Goal: Task Accomplishment & Management: Use online tool/utility

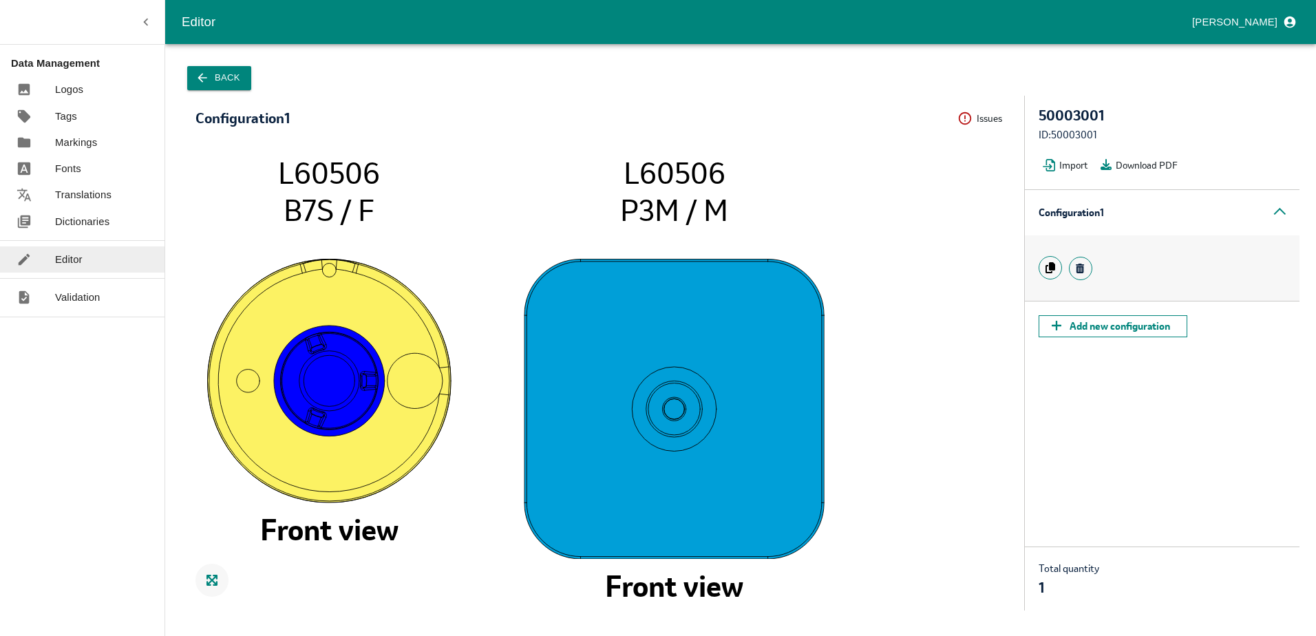
drag, startPoint x: 251, startPoint y: 77, endPoint x: 242, endPoint y: 77, distance: 8.3
click at [250, 77] on div "Back" at bounding box center [741, 78] width 1118 height 35
click at [236, 78] on button "Back" at bounding box center [219, 78] width 64 height 24
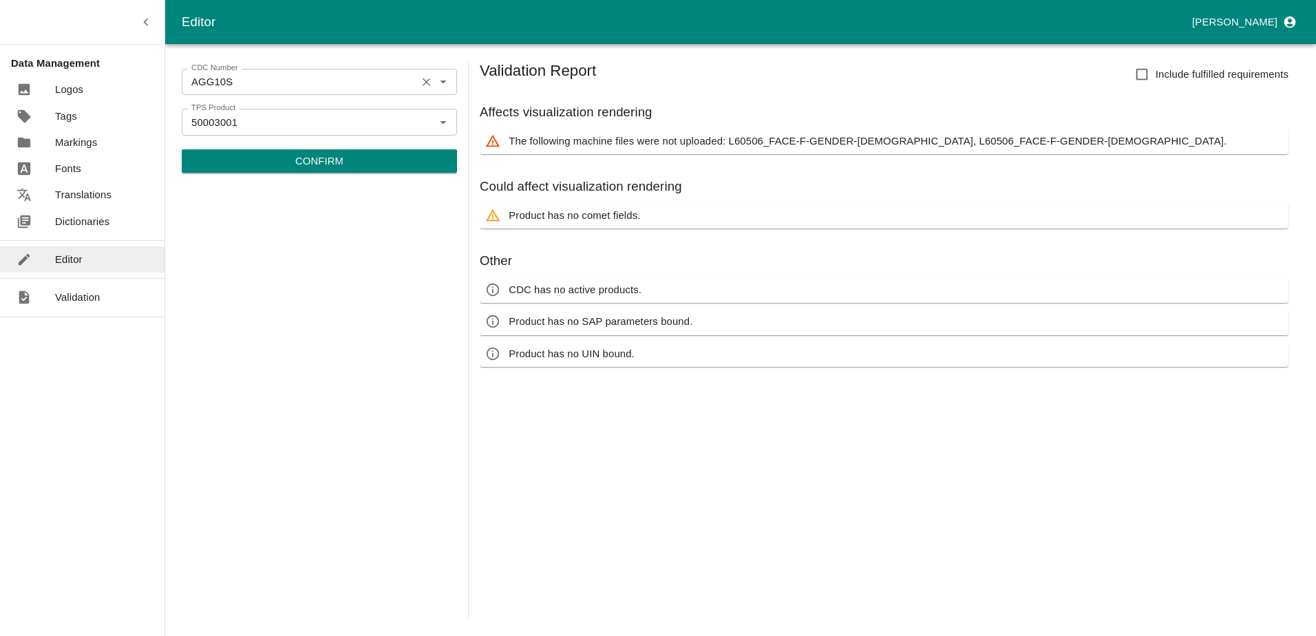
click at [429, 83] on icon "Clear" at bounding box center [426, 82] width 13 height 13
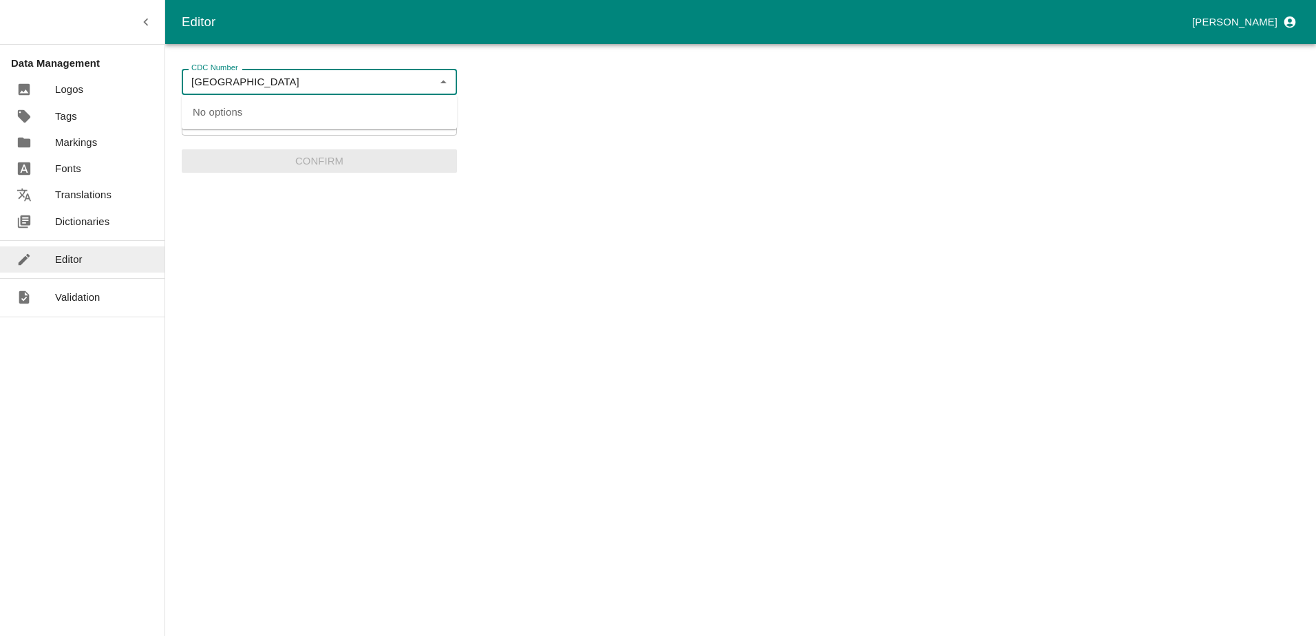
drag, startPoint x: 326, startPoint y: 93, endPoint x: 212, endPoint y: 88, distance: 114.4
click at [327, 93] on div "poland CDC Number" at bounding box center [319, 82] width 275 height 26
type input "[GEOGRAPHIC_DATA]"
click at [220, 209] on div "CDC Number CDC Number TPS Product 50003001 TPS Product Confirm" at bounding box center [319, 340] width 275 height 559
click at [437, 114] on icon "Open" at bounding box center [443, 121] width 15 height 15
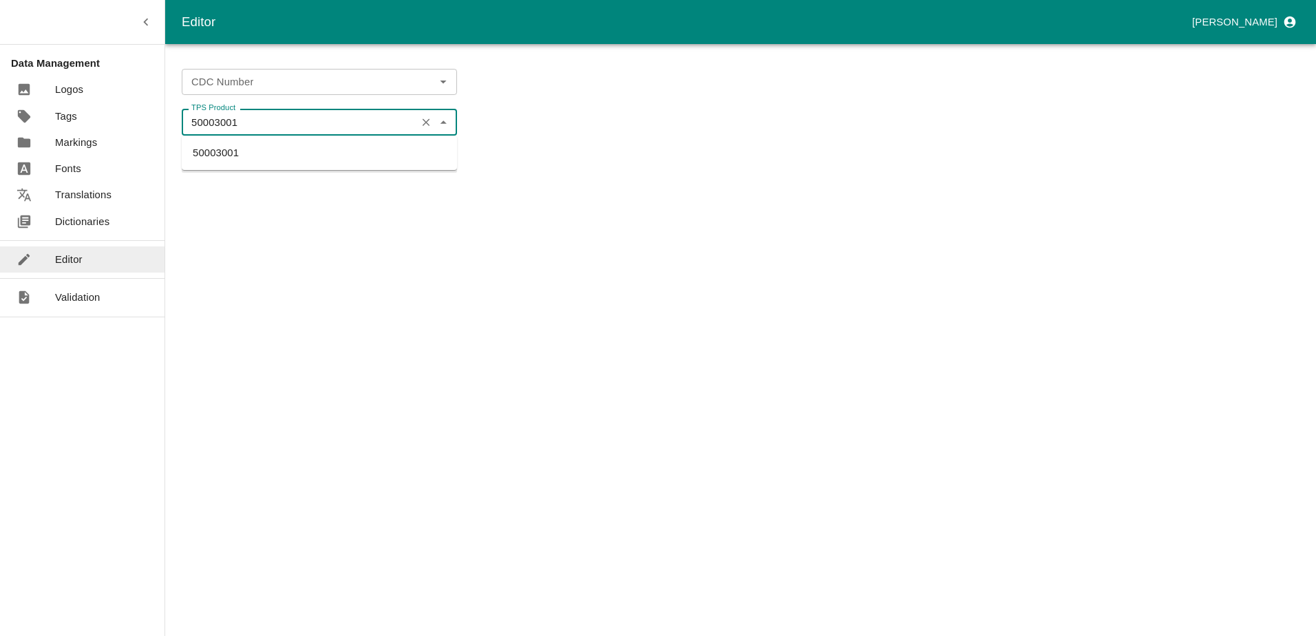
click at [432, 119] on icon "Clear" at bounding box center [426, 122] width 13 height 13
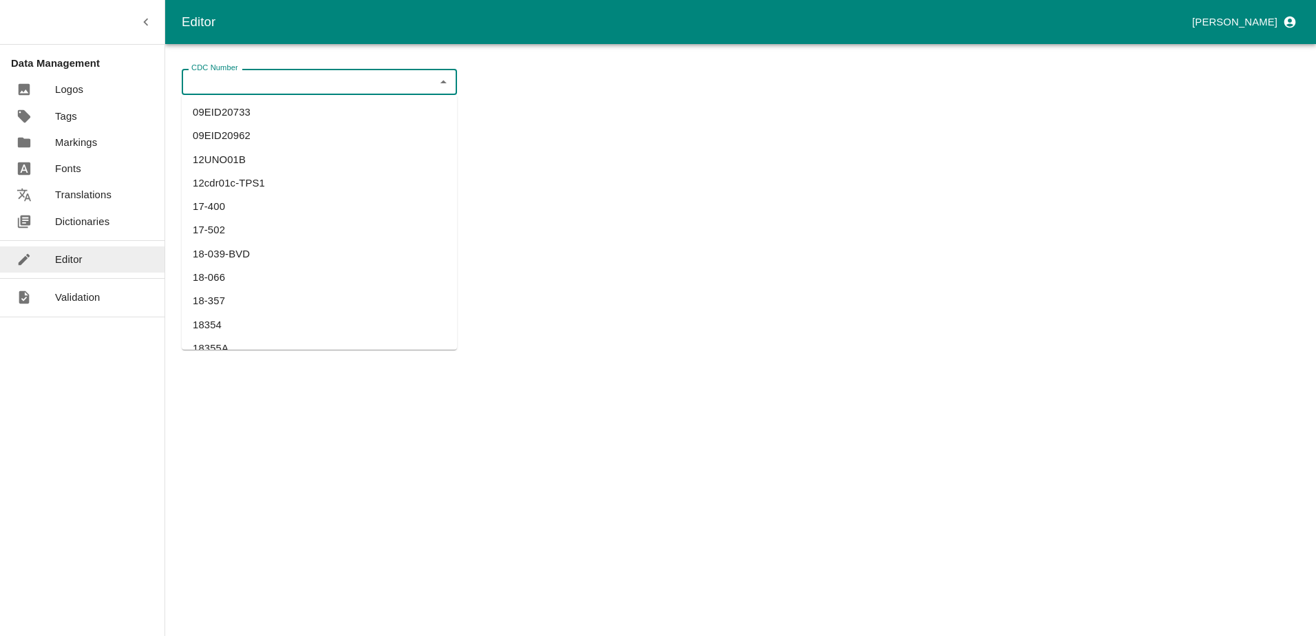
click at [397, 83] on input "CDC Number" at bounding box center [308, 82] width 244 height 18
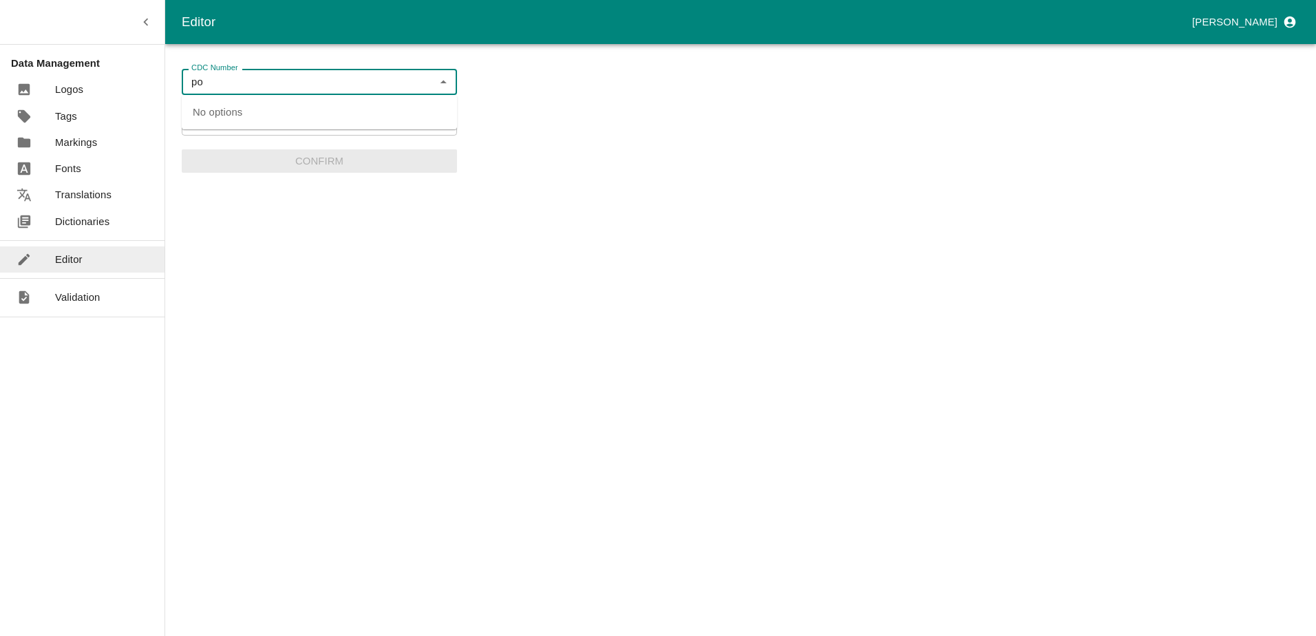
type input "p"
type input "P"
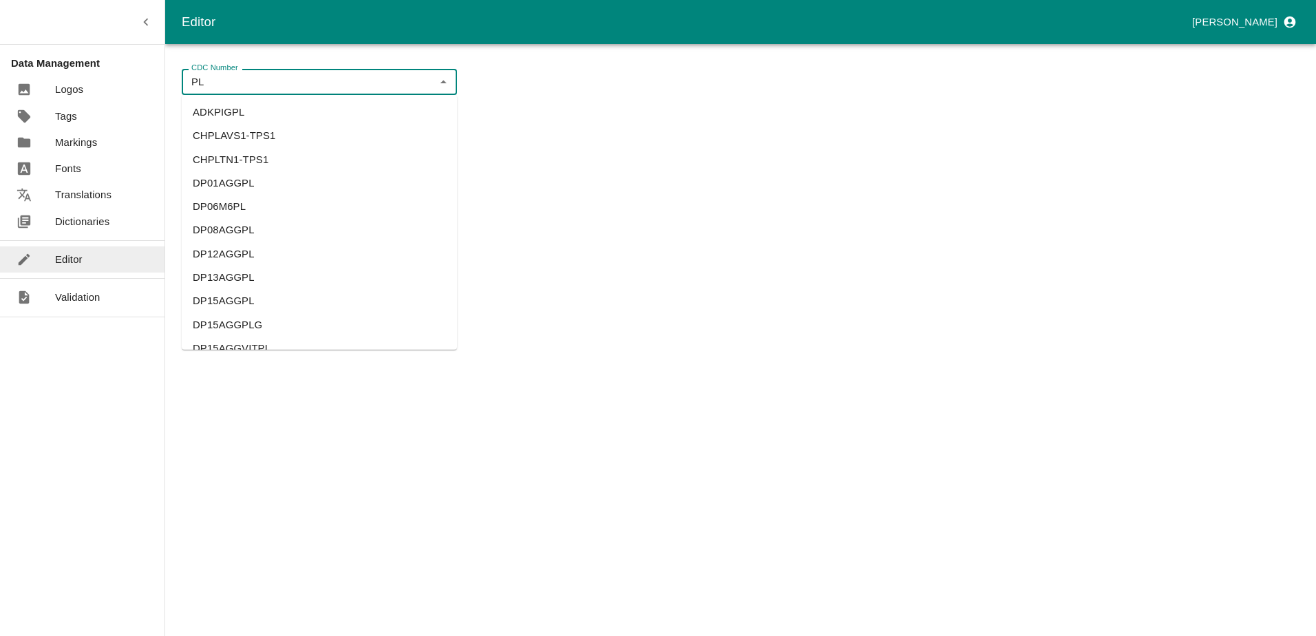
type input "P"
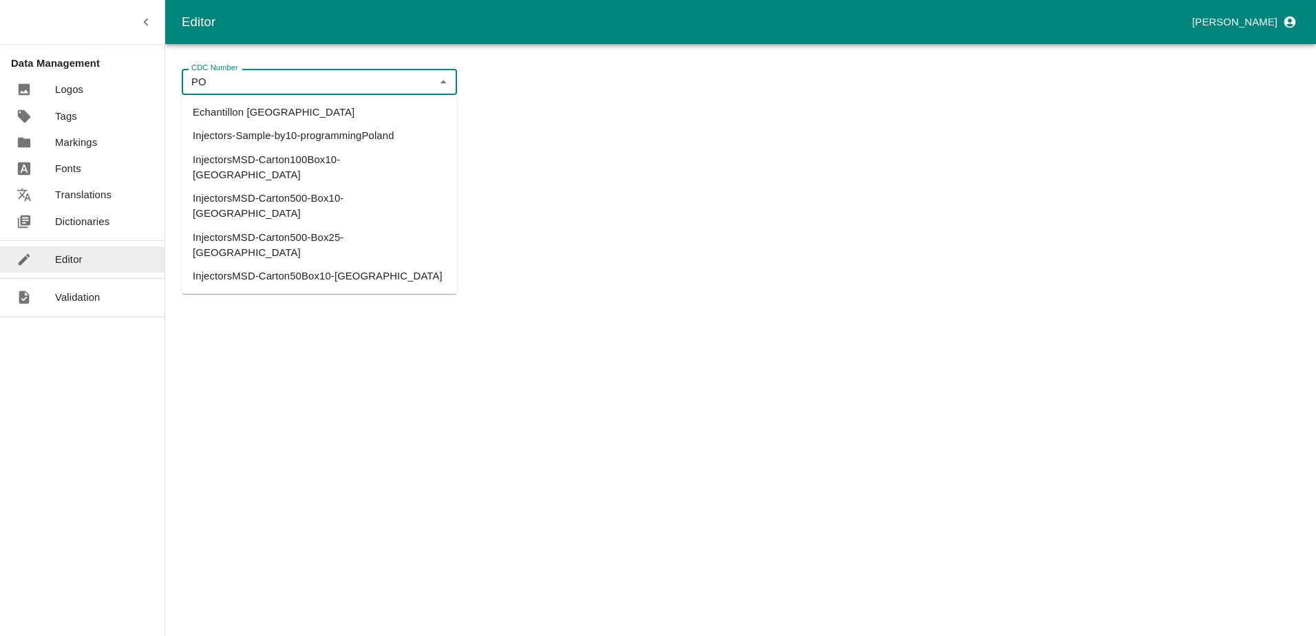
type input "P"
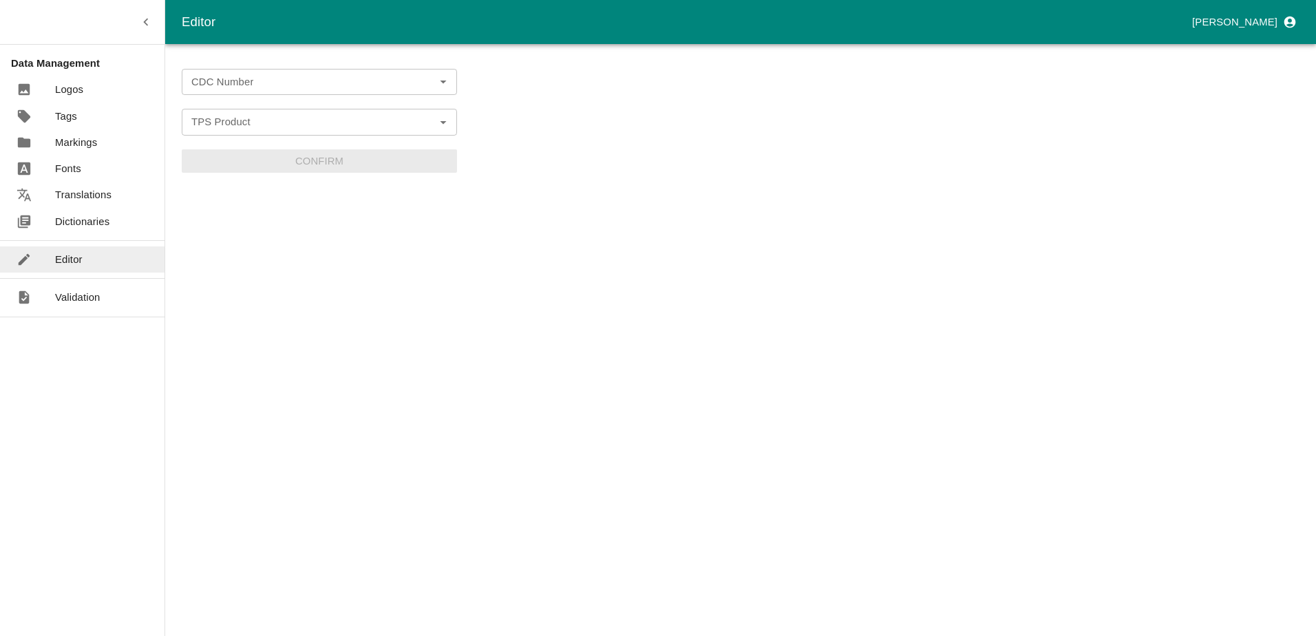
click at [602, 252] on div "CDC Number CDC Number TPS Product TPS Product Confirm" at bounding box center [741, 340] width 1118 height 559
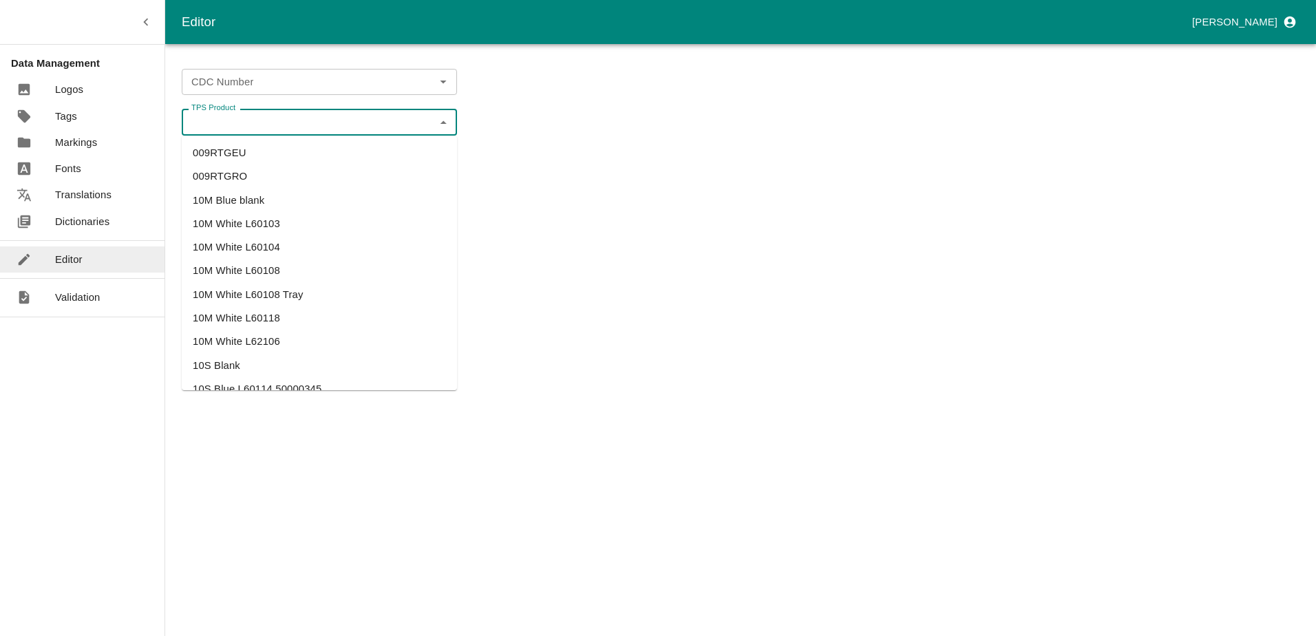
click at [355, 113] on input "TPS Product" at bounding box center [308, 122] width 244 height 18
click at [349, 121] on input "TPS Product" at bounding box center [308, 122] width 244 height 18
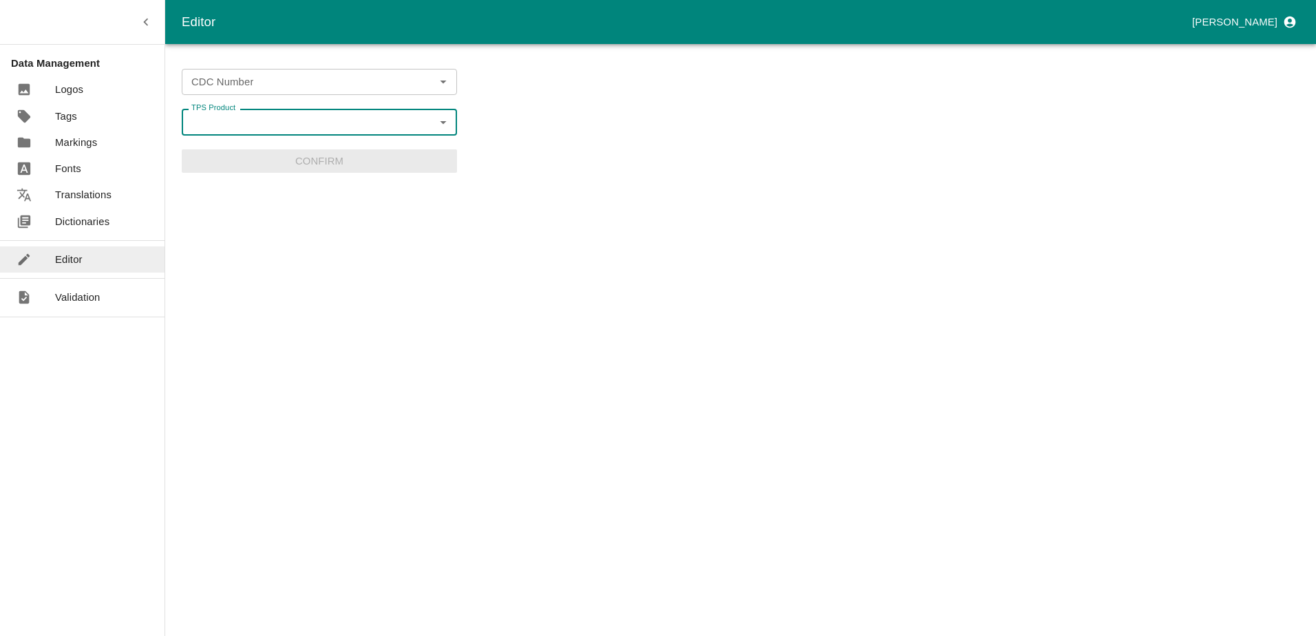
click at [321, 82] on input "CDC Number" at bounding box center [308, 82] width 244 height 18
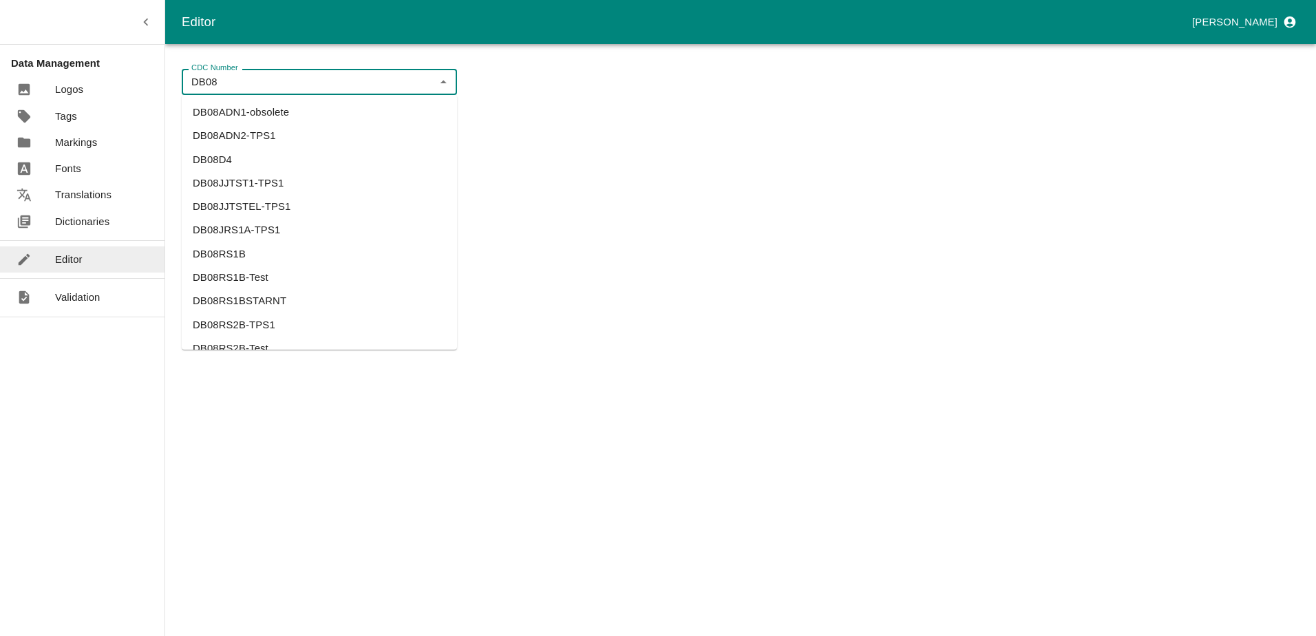
click at [274, 134] on li "DB08ADN2-TPS1" at bounding box center [319, 135] width 275 height 23
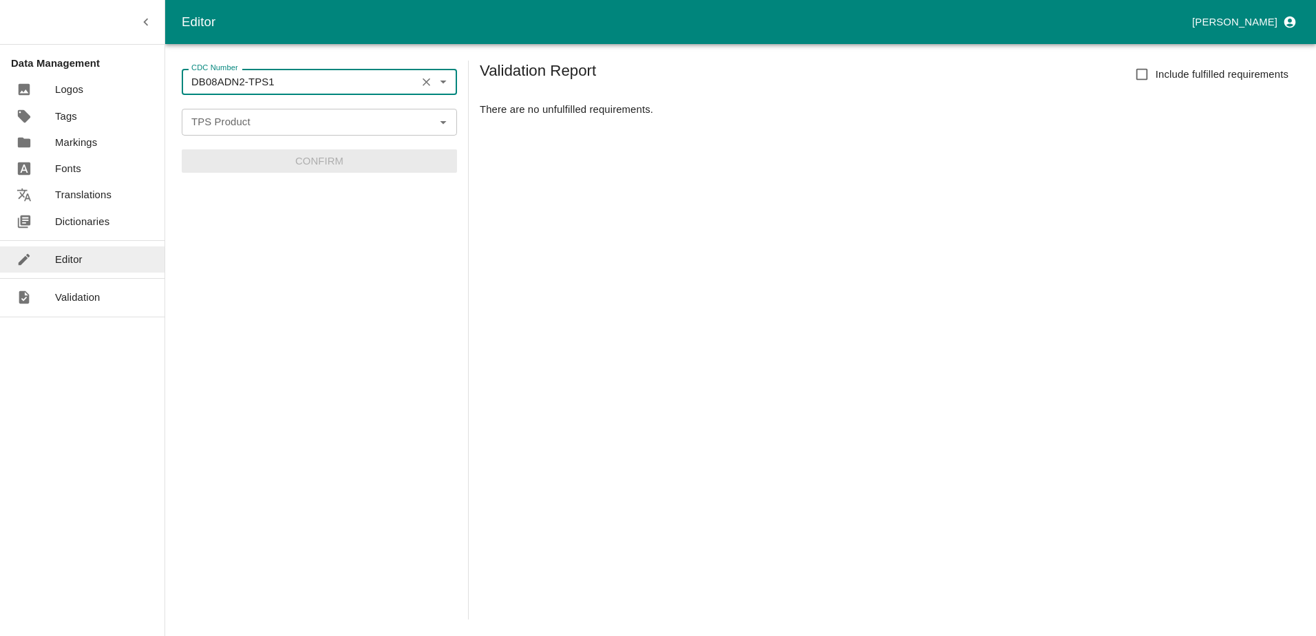
type input "DB08ADN2-TPS1"
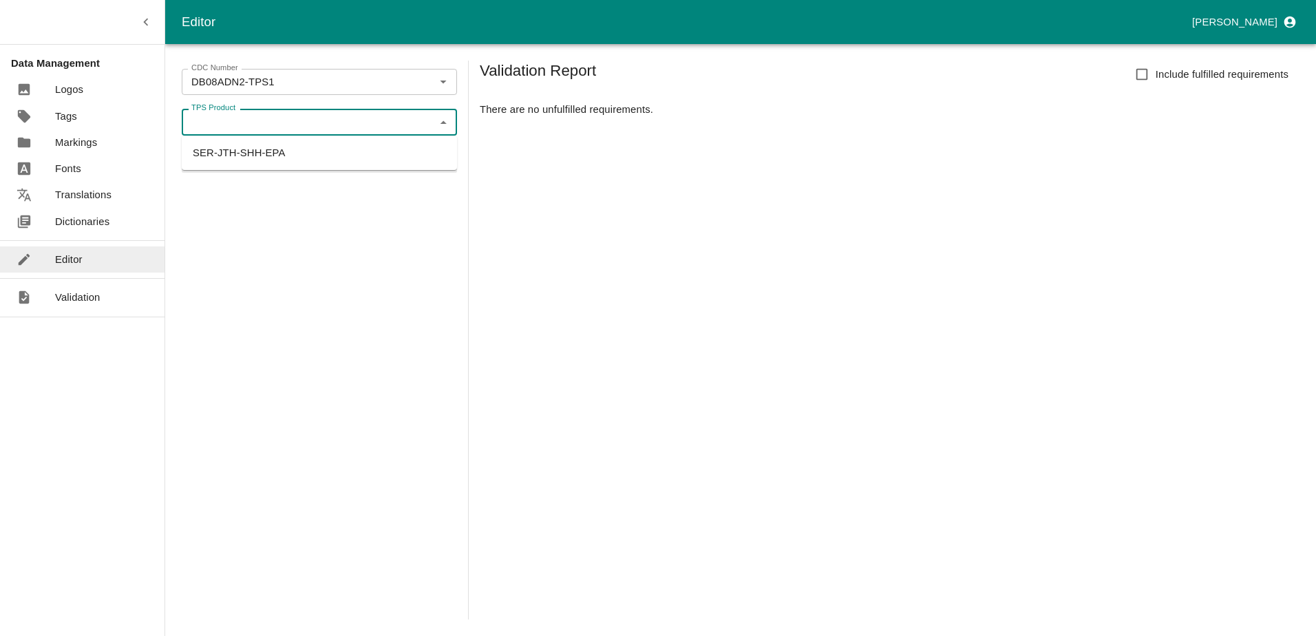
click at [293, 116] on input "TPS Product" at bounding box center [308, 122] width 244 height 18
click at [265, 147] on li "SER-JTH-SHH-EPA" at bounding box center [319, 152] width 275 height 23
type input "SER-JTH-SHH-EPA"
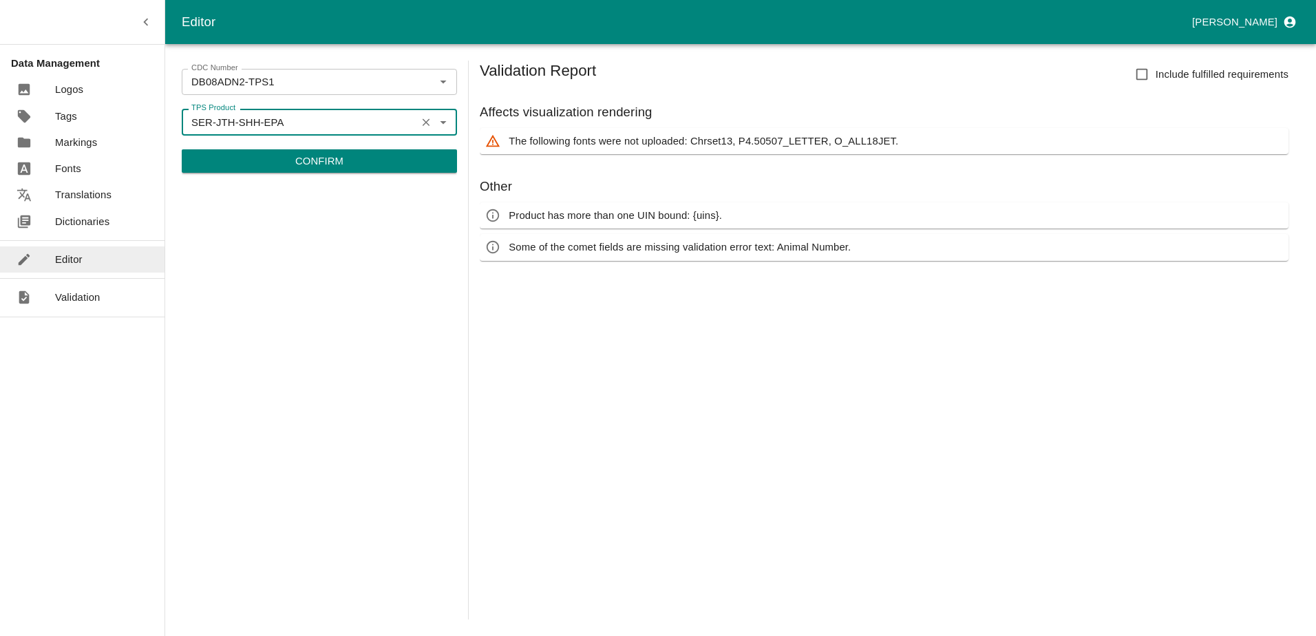
click at [280, 159] on button "Confirm" at bounding box center [319, 160] width 275 height 23
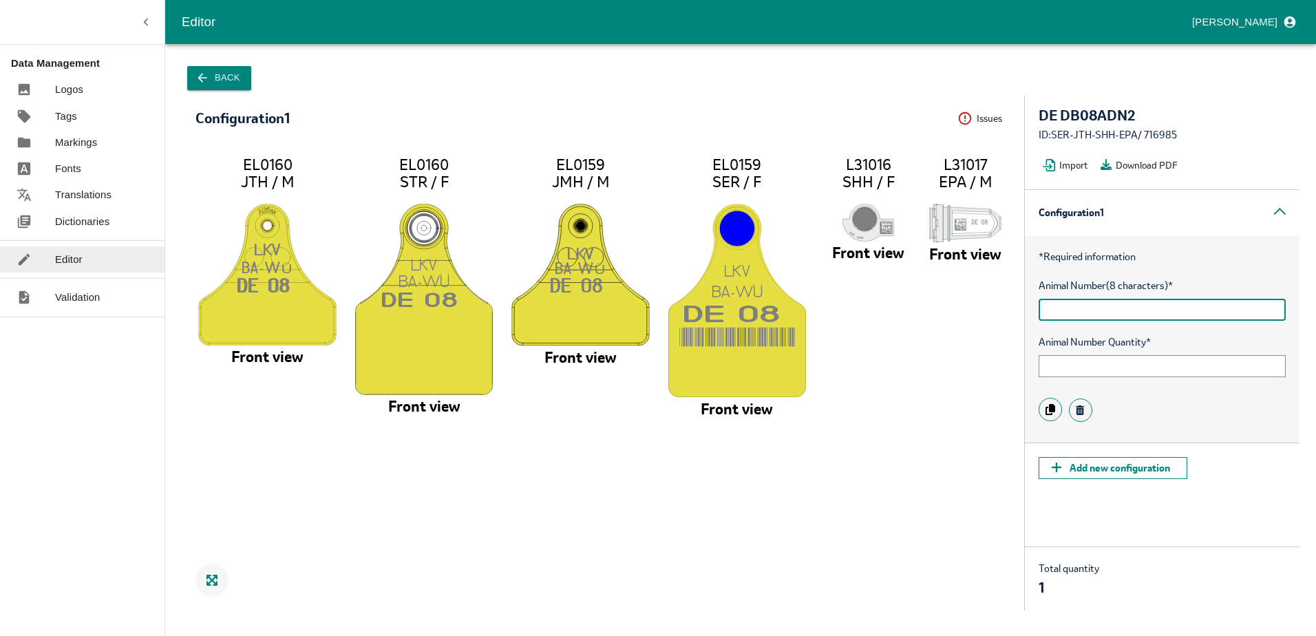
click at [1129, 317] on input "text" at bounding box center [1162, 310] width 247 height 22
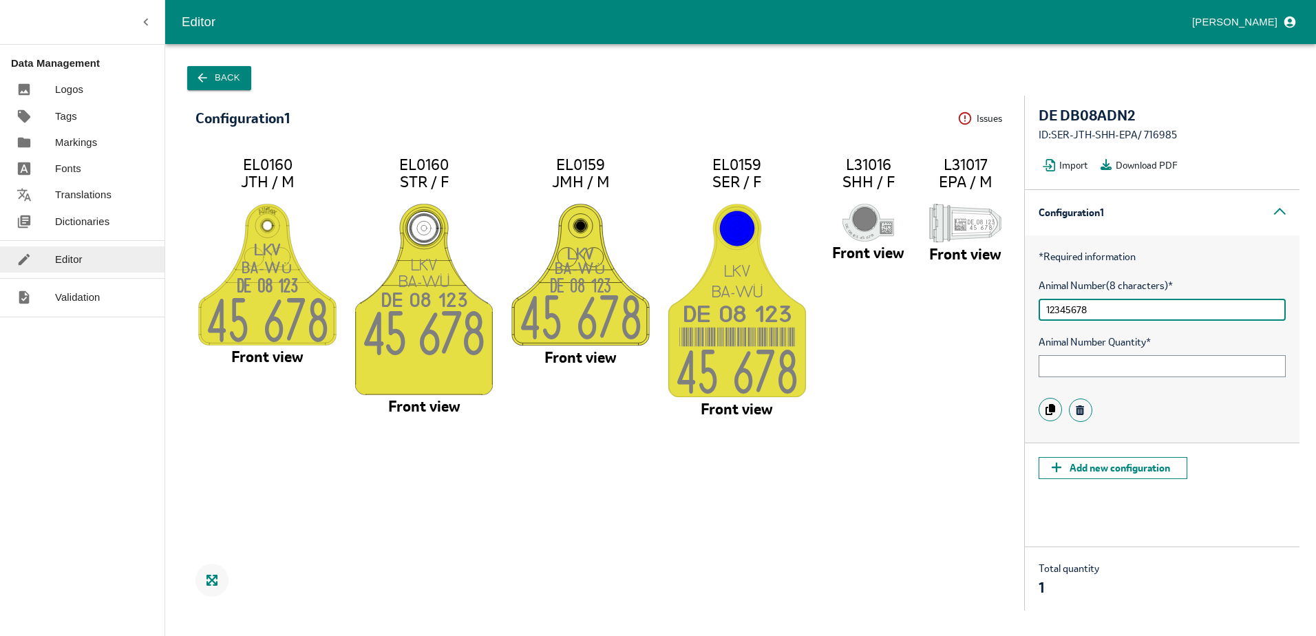
type input "12345678"
click at [804, 529] on icon "LK V BA-W Ü DE 08 12 3 45 67 8 EL0160 JTH / M Front view LK V BA-W Ü DE 08 12 3…" at bounding box center [603, 376] width 815 height 441
click at [432, 328] on tspan "45 67" at bounding box center [414, 333] width 101 height 44
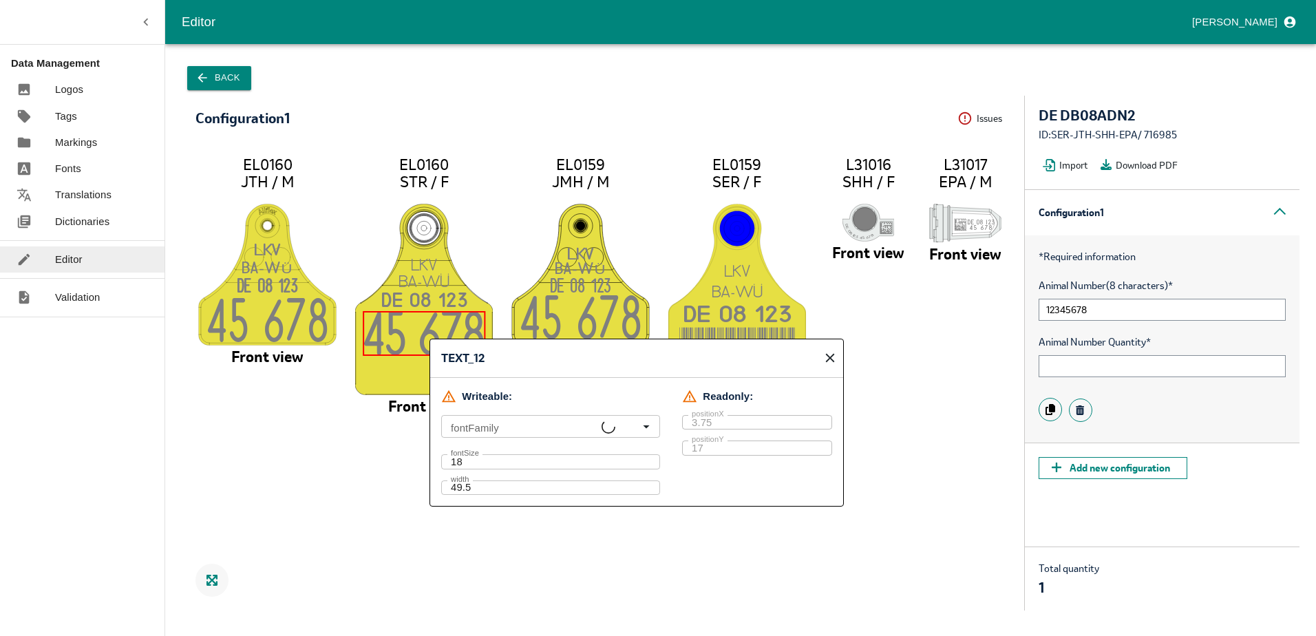
type input "o_all18jet, P070811W3.5_LETTER, Arial"
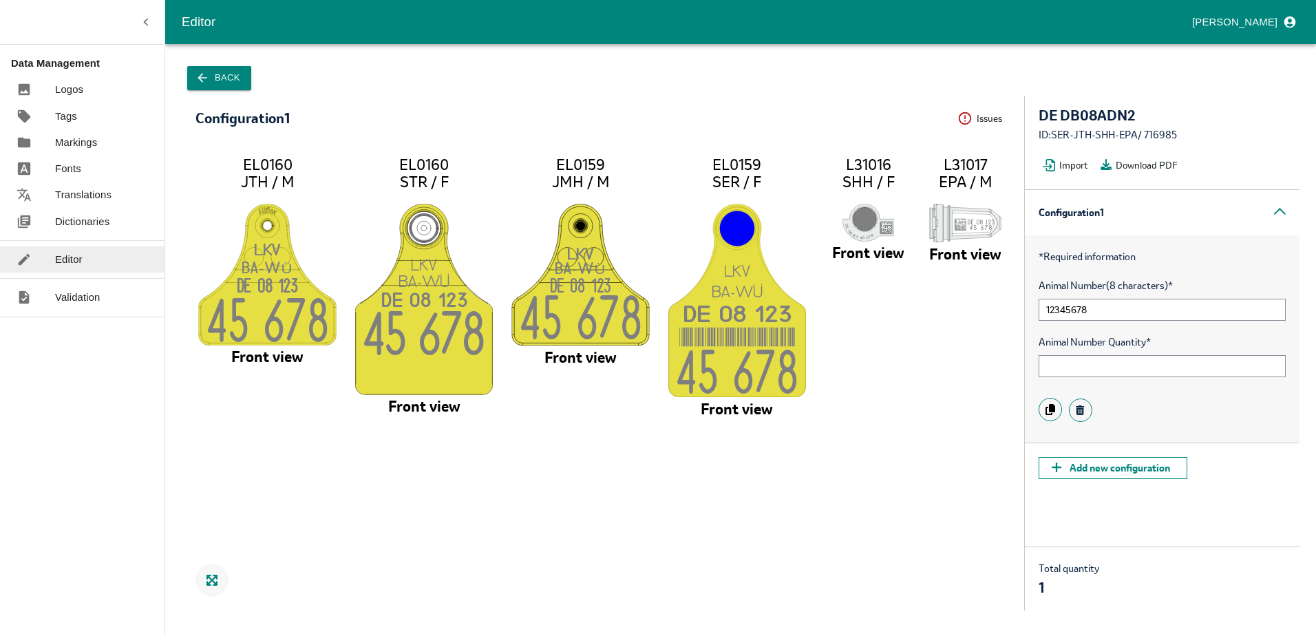
click at [304, 511] on icon "LK V BA-W Ü DE 08 12 3 45 67 8 EL0160 JTH / M Front view LK V BA-W Ü DE 08 12 3…" at bounding box center [603, 376] width 815 height 441
click at [874, 222] on image at bounding box center [869, 222] width 52 height 37
drag, startPoint x: 1113, startPoint y: 313, endPoint x: 1010, endPoint y: 304, distance: 103.7
click at [1010, 304] on div "Configuration 1 Issues Menu LK V BA-W Ü DE 08 12 3 45 67 8 EL0160 JTH / M Front…" at bounding box center [741, 353] width 1118 height 515
click at [216, 76] on button "Back" at bounding box center [219, 78] width 64 height 24
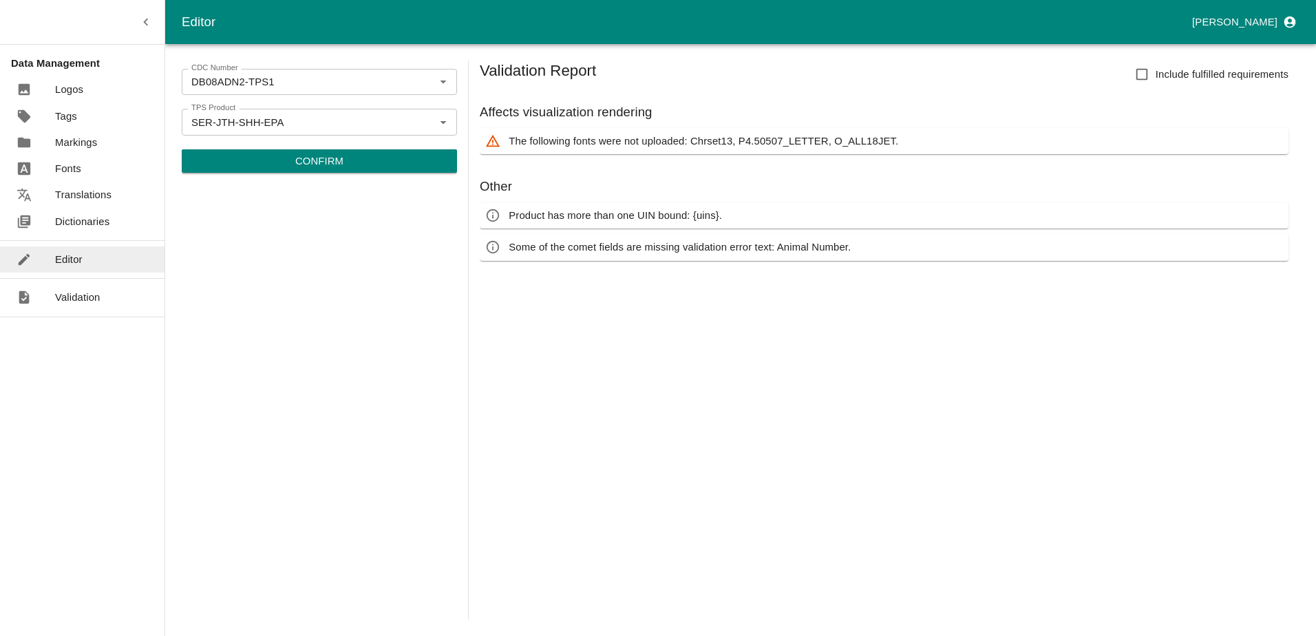
click at [461, 121] on div "CDC Number DB08ADN2-TPS1 CDC Number TPS Product SER-JTH-SHH-EPA TPS Product Con…" at bounding box center [741, 340] width 1118 height 559
click at [454, 122] on div "SER-JTH-SHH-EPA TPS Product" at bounding box center [319, 122] width 275 height 26
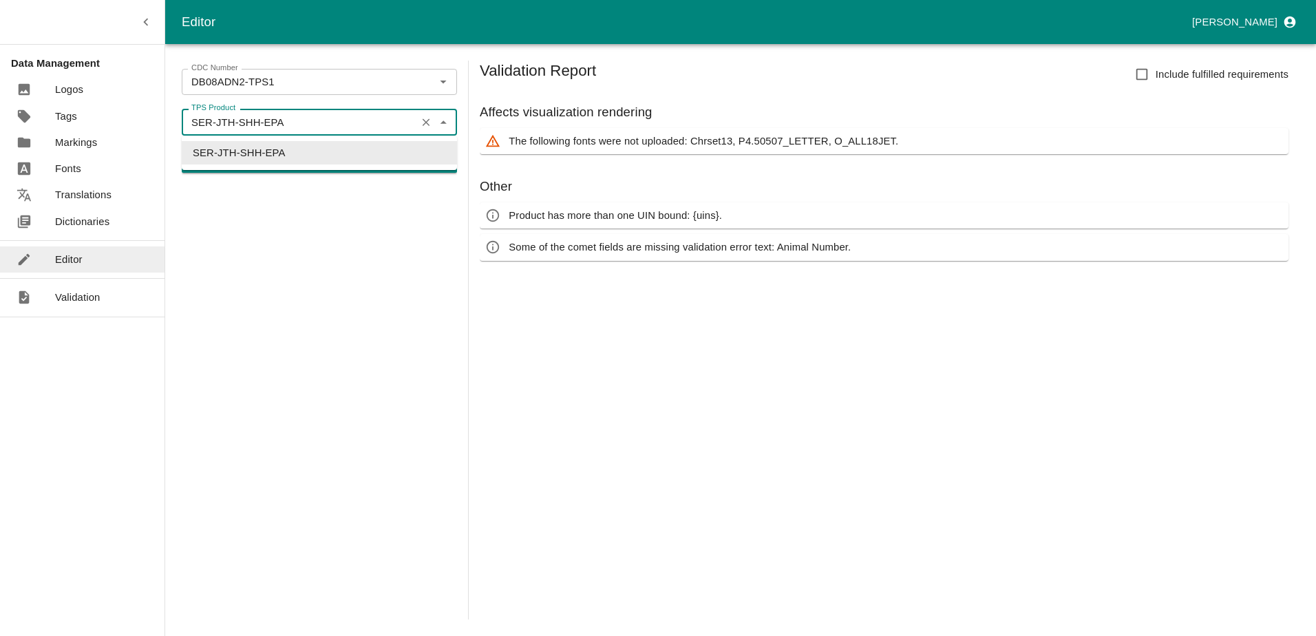
click at [432, 122] on button "Clear" at bounding box center [426, 122] width 19 height 19
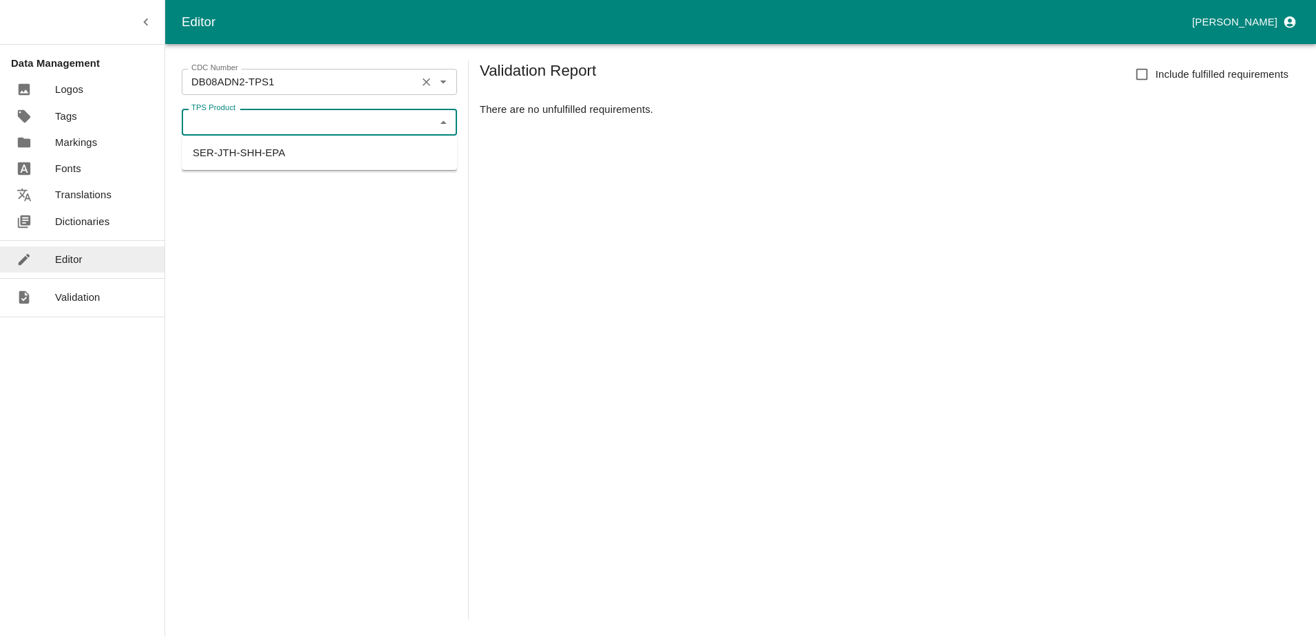
click at [434, 77] on button "Clear" at bounding box center [426, 82] width 19 height 19
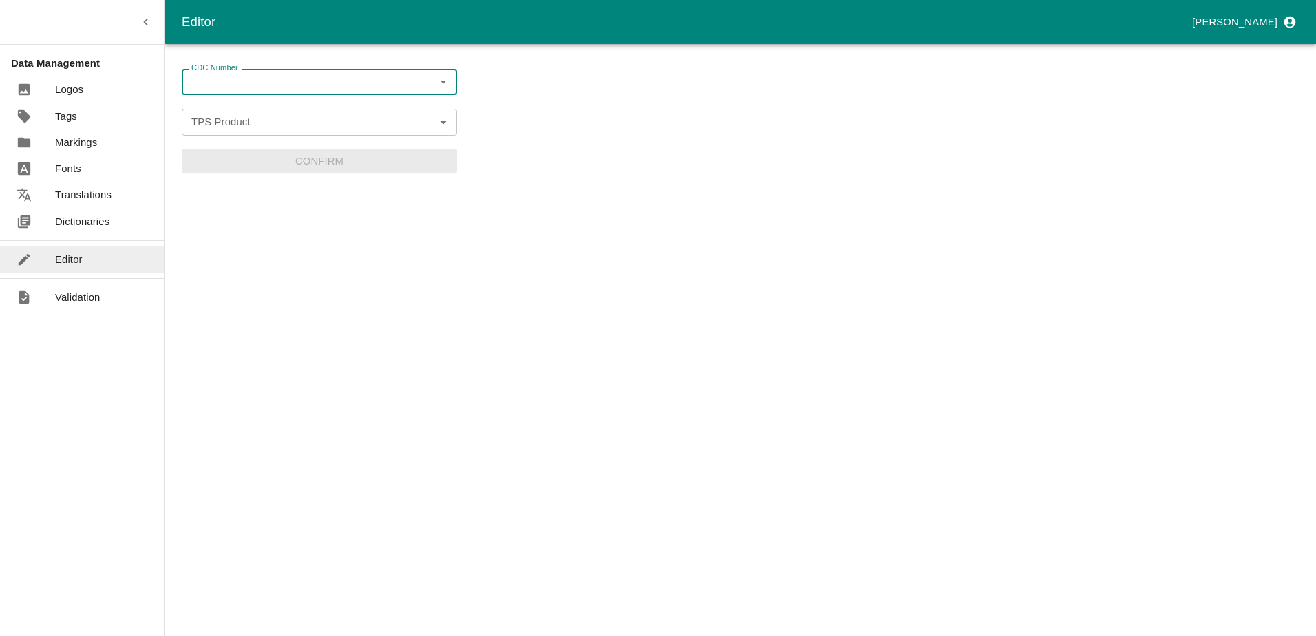
click at [378, 82] on input "CDC Number" at bounding box center [308, 82] width 244 height 18
type input "A"
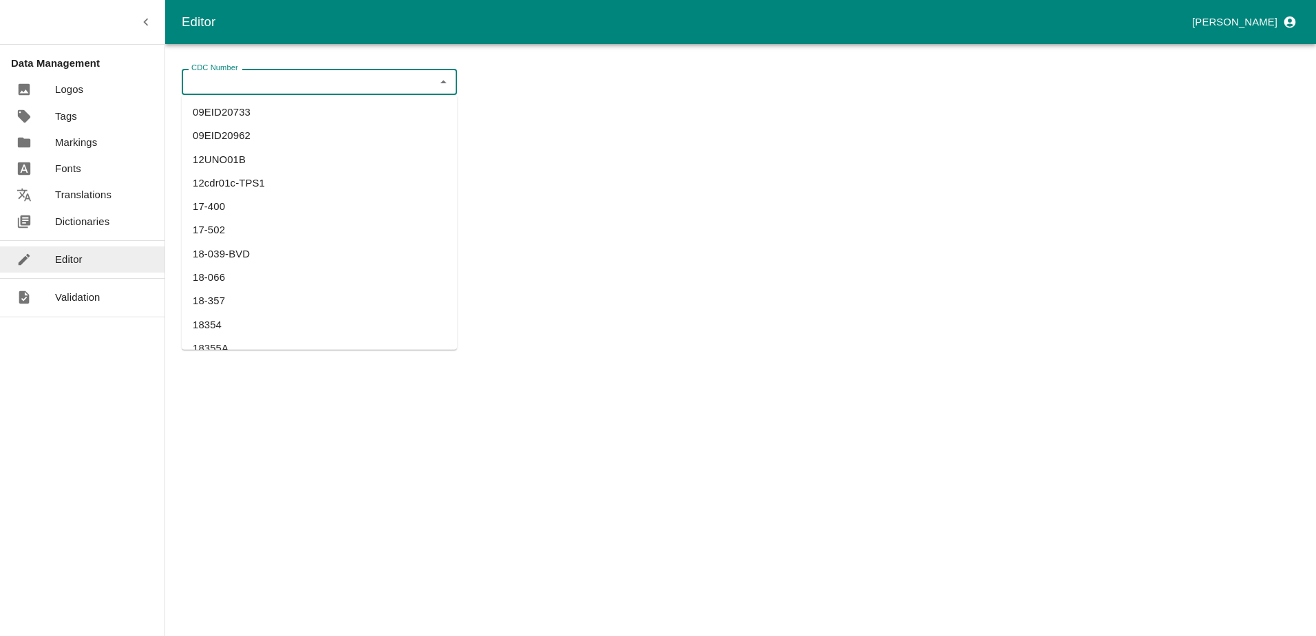
type input "A"
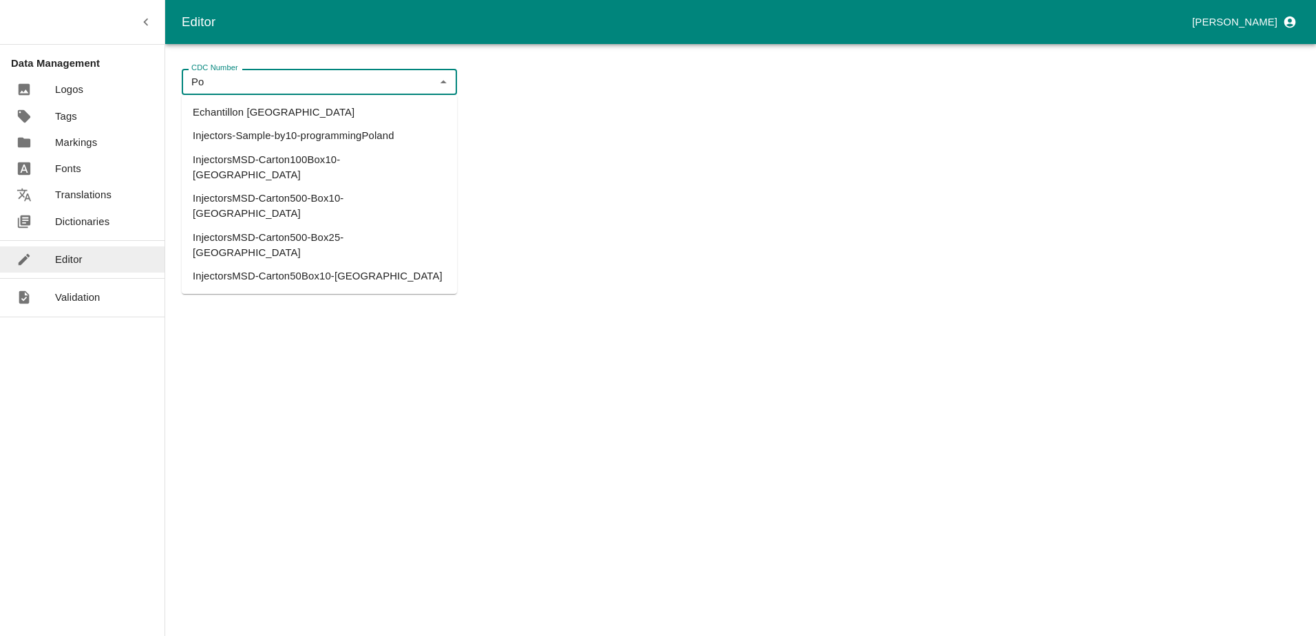
type input "P"
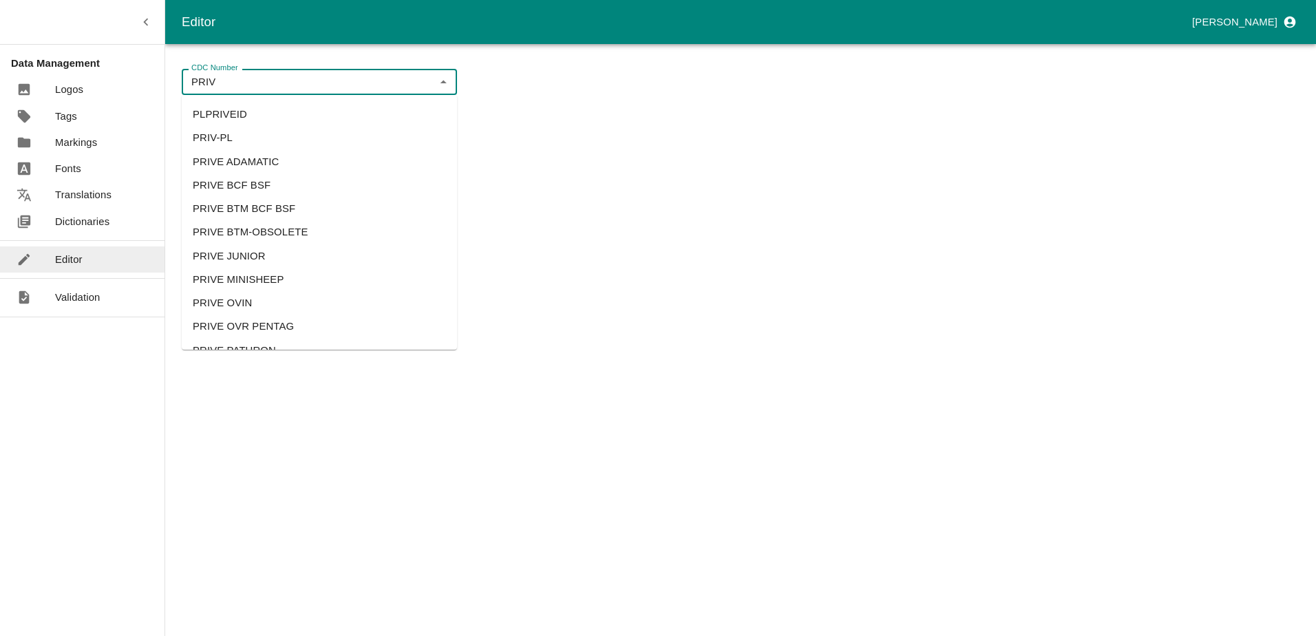
scroll to position [260, 0]
click at [275, 198] on li "PRIV-PL" at bounding box center [319, 206] width 275 height 23
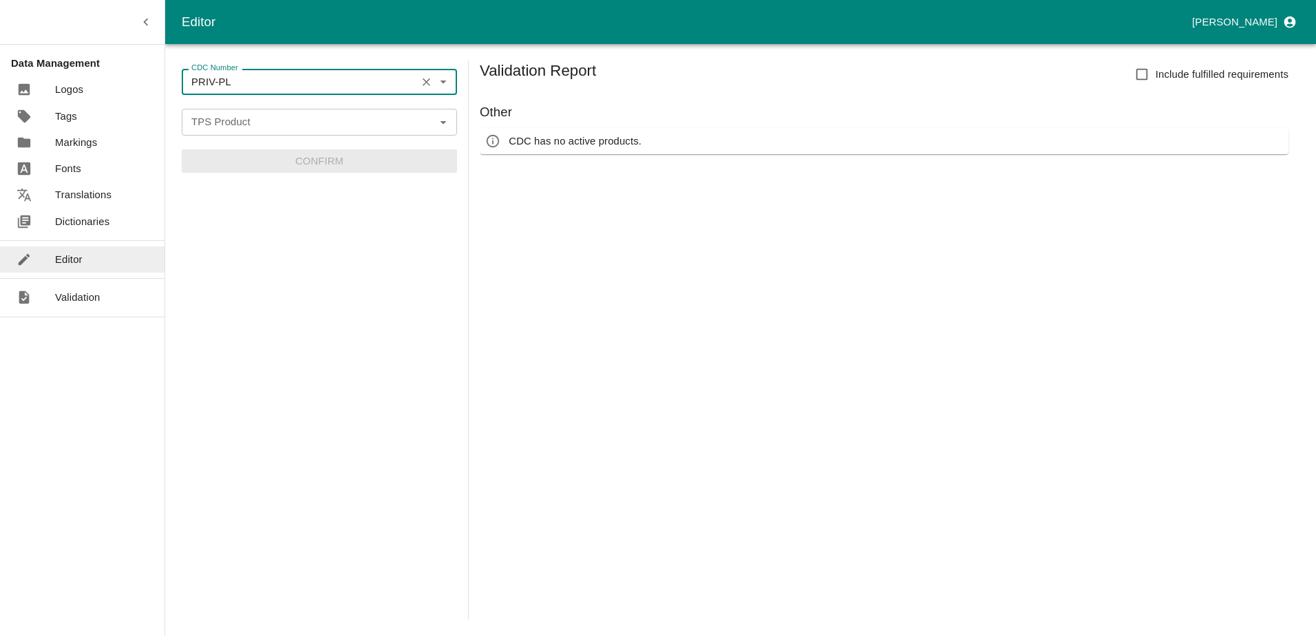
type input "PRIV-PL"
click at [383, 124] on input "TPS Product" at bounding box center [308, 122] width 244 height 18
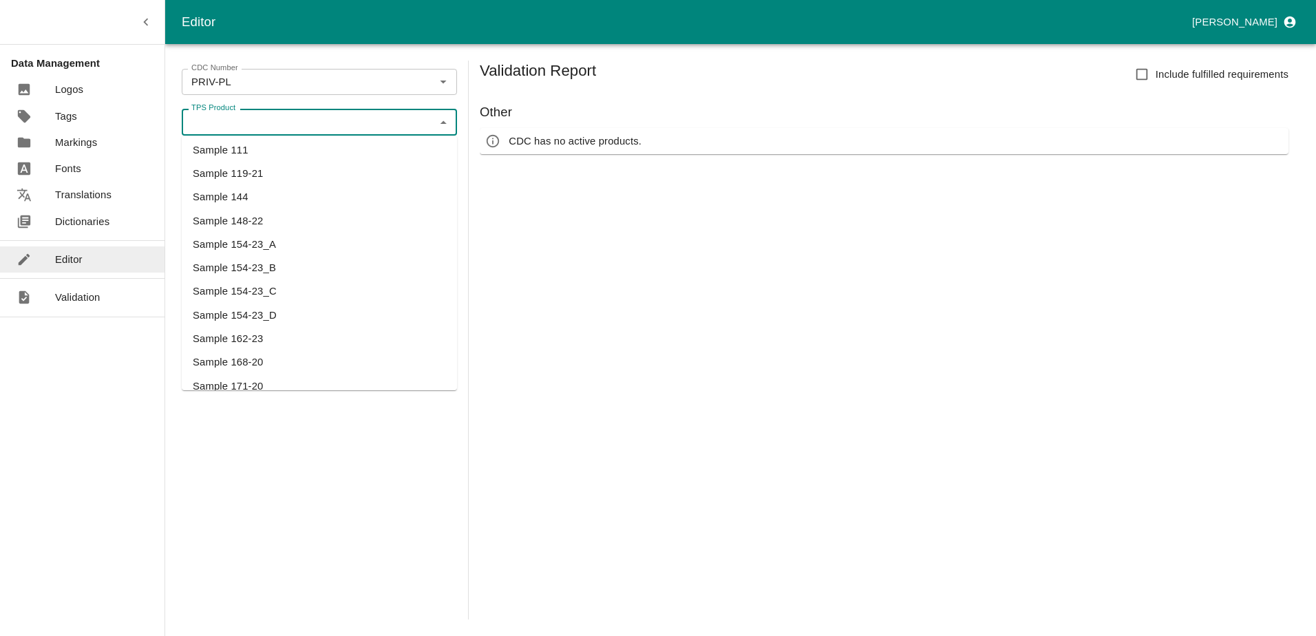
scroll to position [1515, 0]
click at [423, 110] on div "TPS Product" at bounding box center [319, 122] width 275 height 26
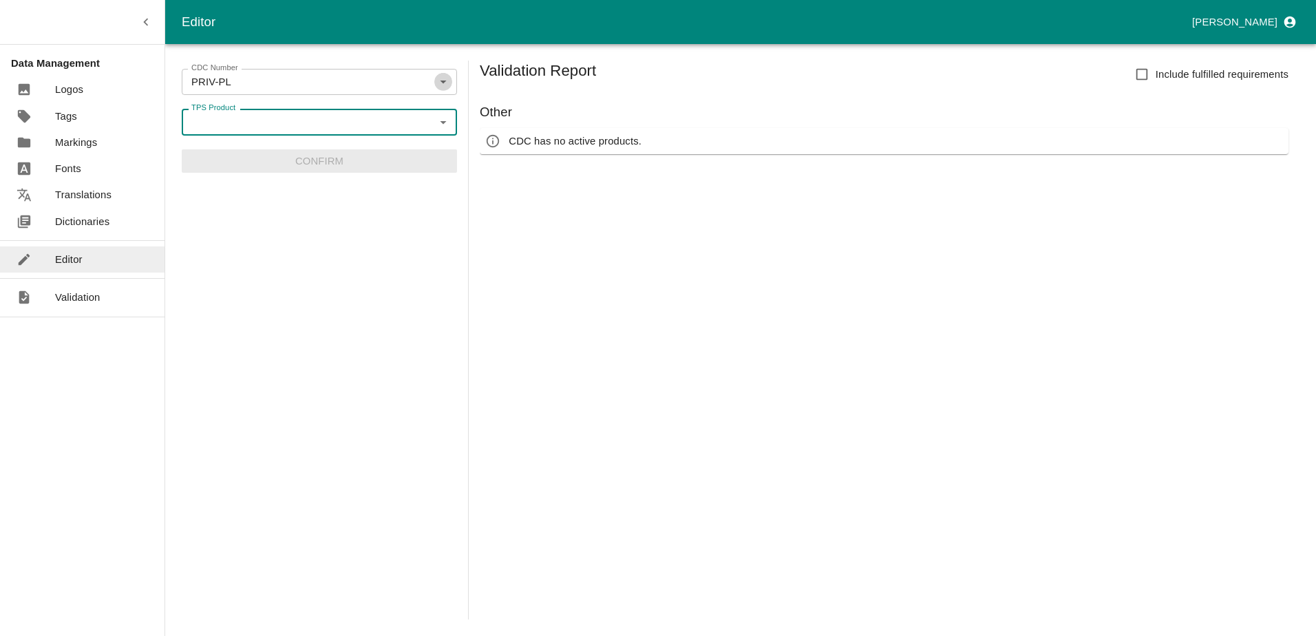
click at [437, 77] on icon "Open" at bounding box center [443, 81] width 15 height 15
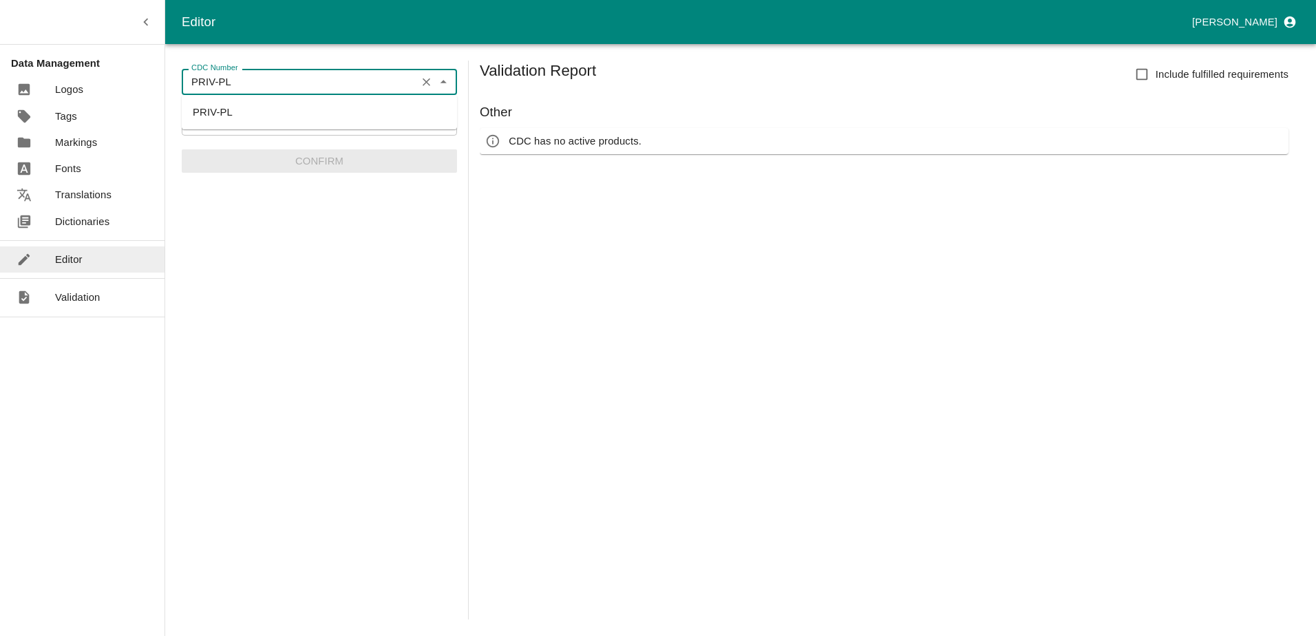
click at [425, 80] on icon "Clear" at bounding box center [427, 82] width 8 height 8
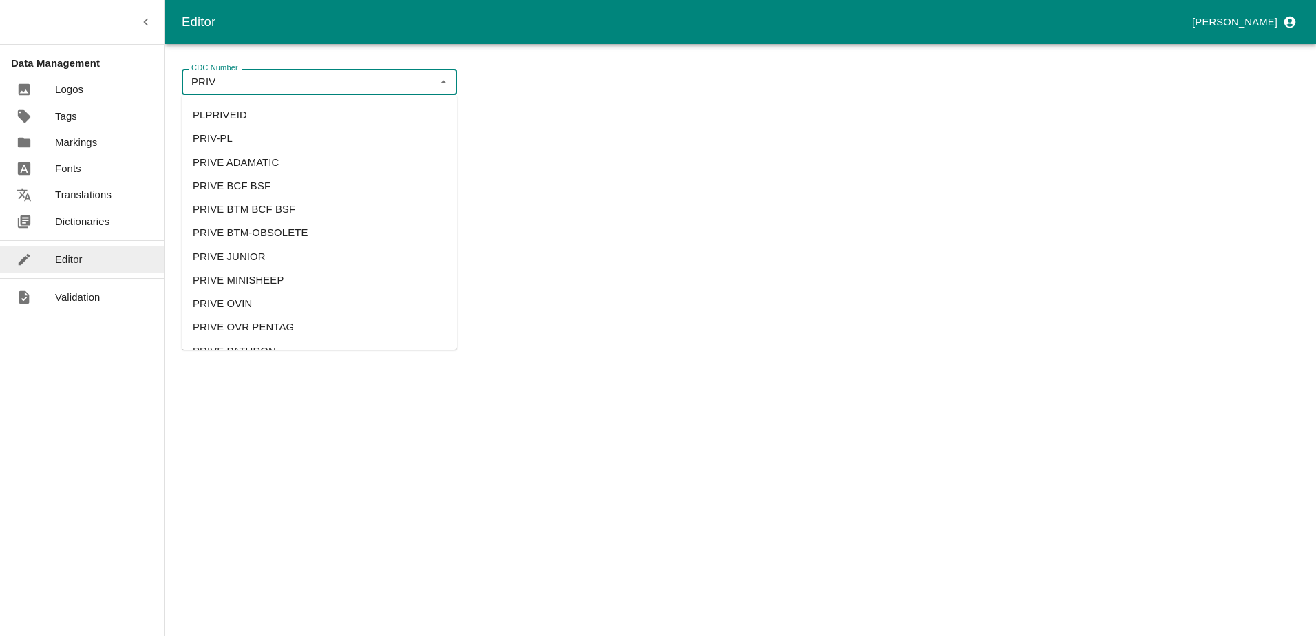
scroll to position [260, 0]
click at [246, 187] on li "PLPRIVEID" at bounding box center [319, 182] width 275 height 23
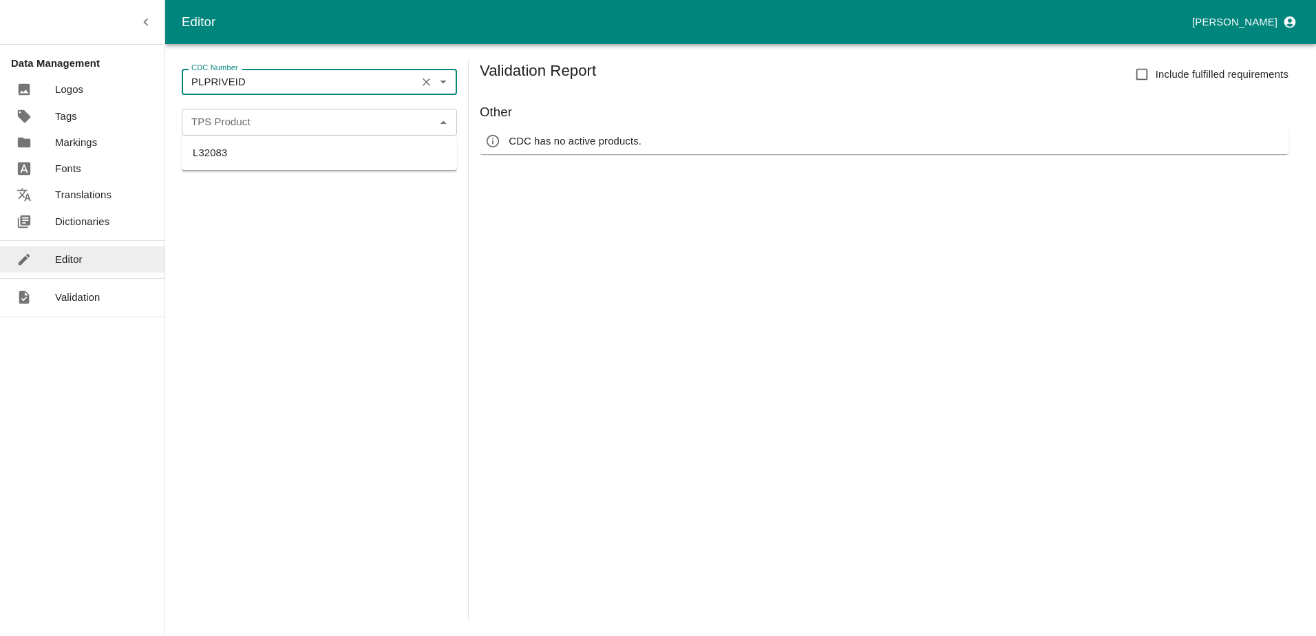
click at [301, 133] on div "TPS Product" at bounding box center [319, 122] width 275 height 26
type input "PLPRIVEID"
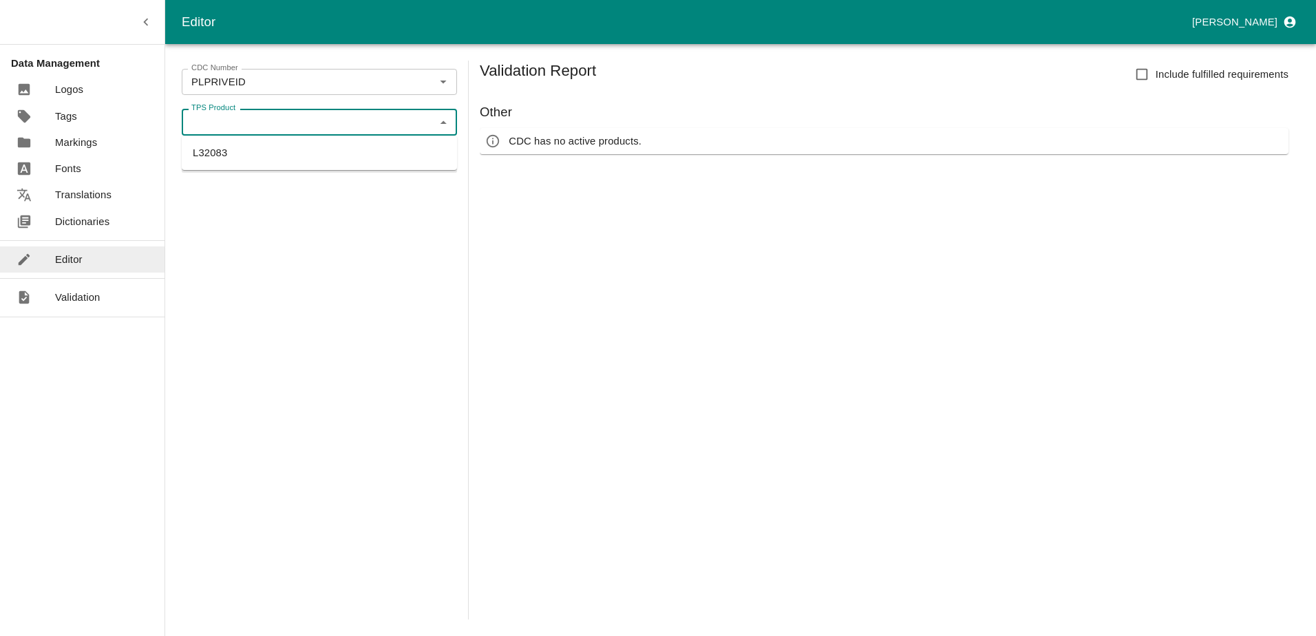
click at [303, 129] on input "TPS Product" at bounding box center [308, 122] width 244 height 18
click at [428, 81] on icon "Clear" at bounding box center [426, 82] width 13 height 13
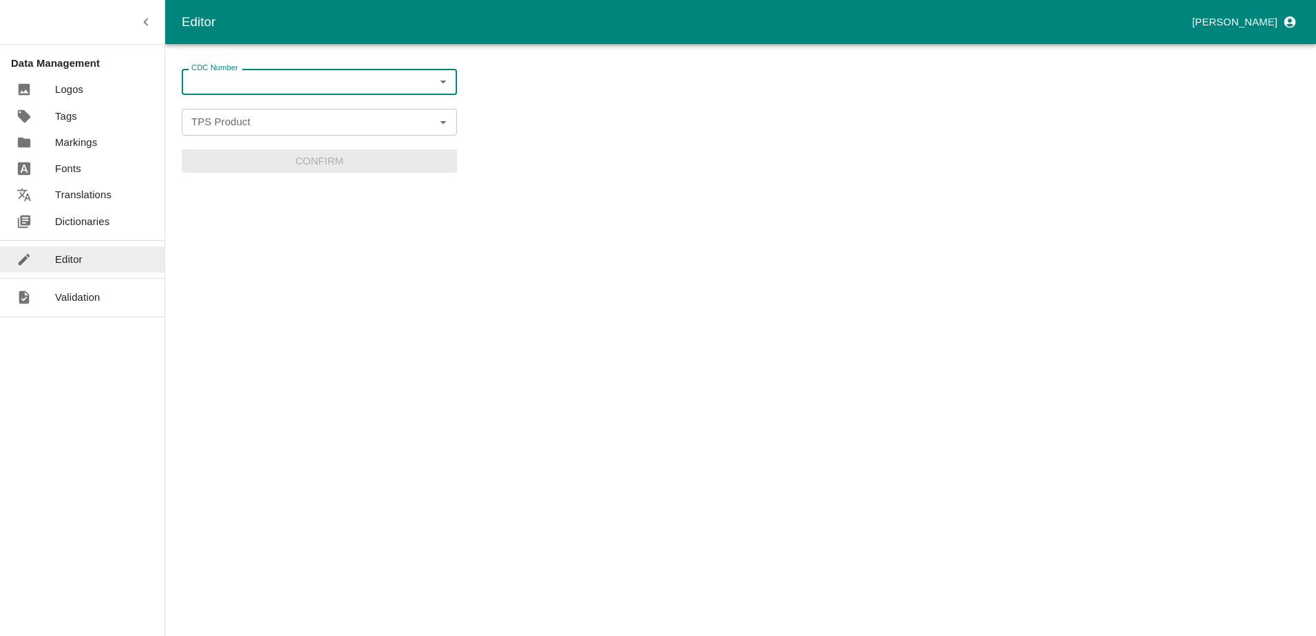
drag, startPoint x: 269, startPoint y: 92, endPoint x: 252, endPoint y: 93, distance: 16.6
click at [268, 92] on div "CDC Number" at bounding box center [319, 82] width 275 height 26
type input "P"
click at [249, 107] on li "APBXXX" at bounding box center [319, 112] width 275 height 23
type input "APBXXX"
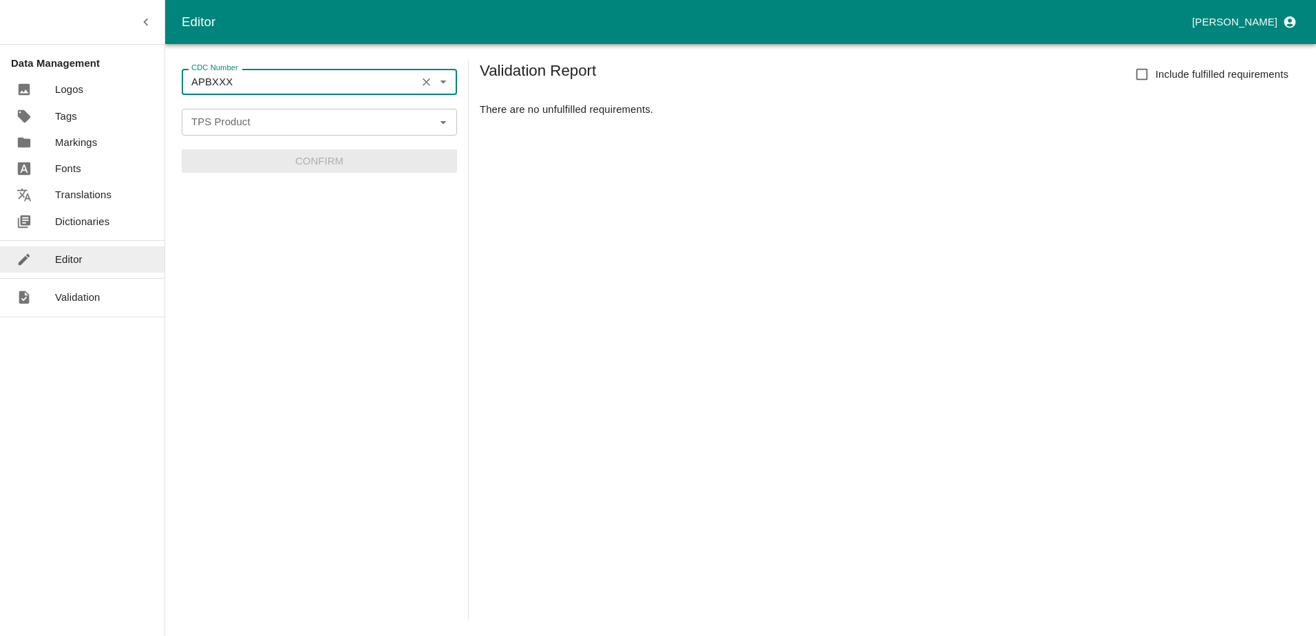
click at [248, 120] on input "TPS Product" at bounding box center [308, 122] width 244 height 18
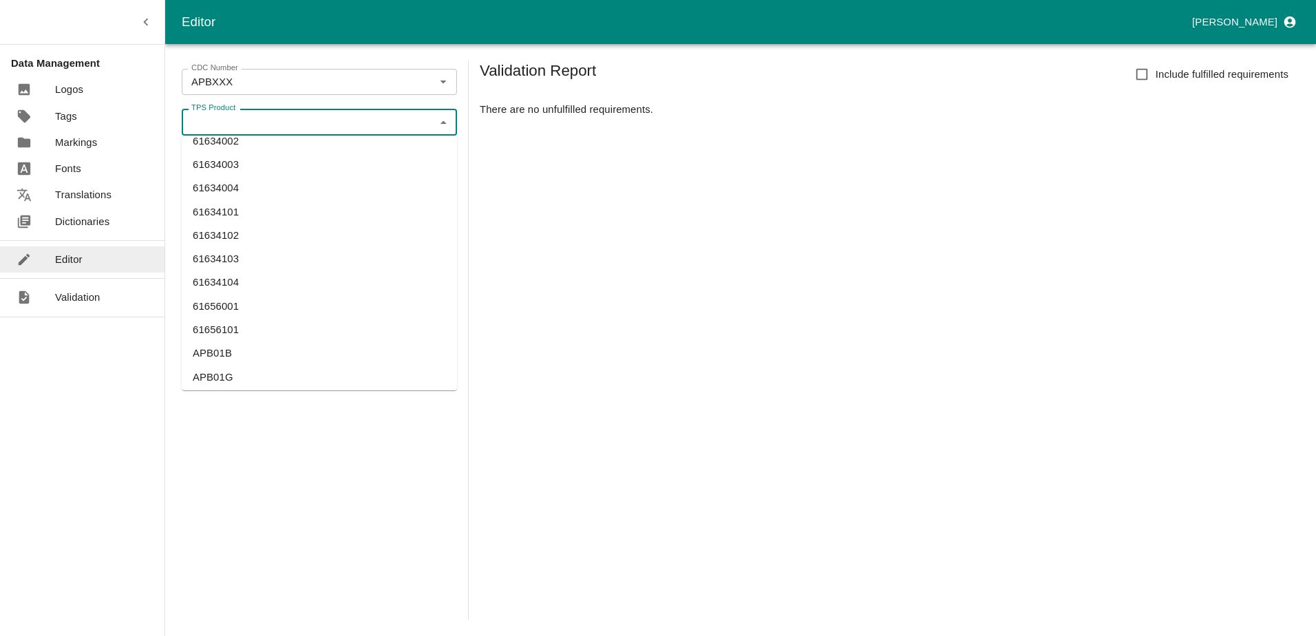
scroll to position [482, 0]
click at [246, 284] on li "APB01B" at bounding box center [319, 284] width 275 height 23
type input "APB01B"
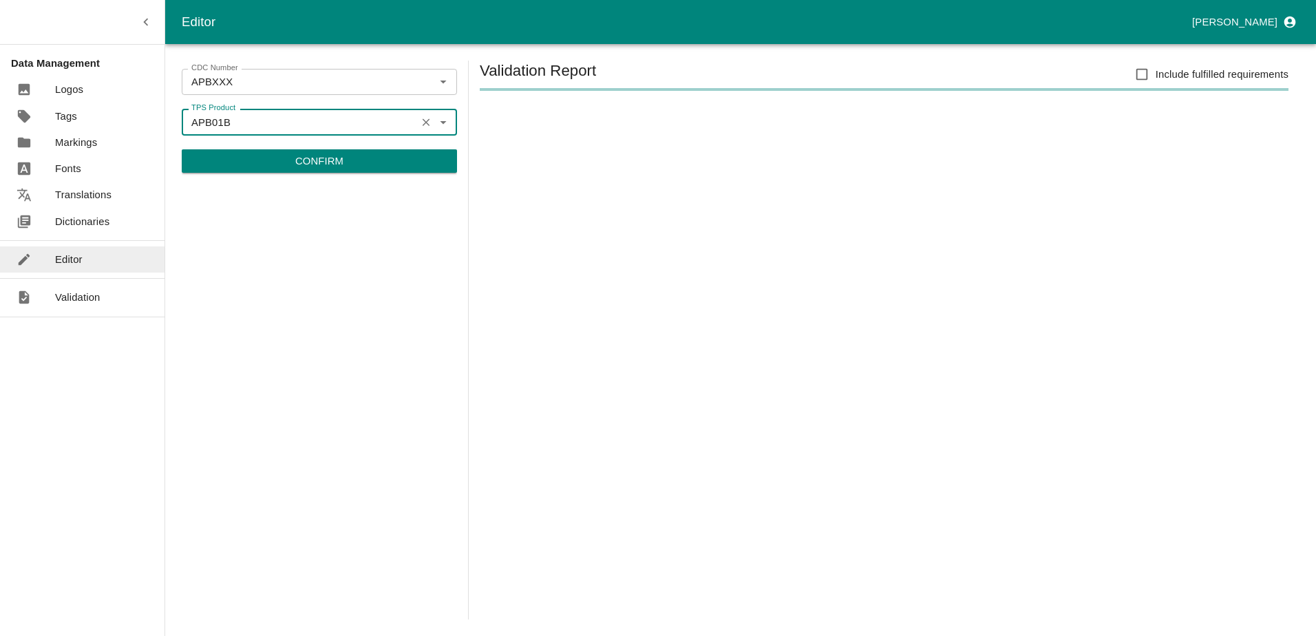
click at [284, 177] on div "CDC Number APBXXX CDC Number TPS Product APB01B TPS Product Confirm" at bounding box center [319, 340] width 275 height 559
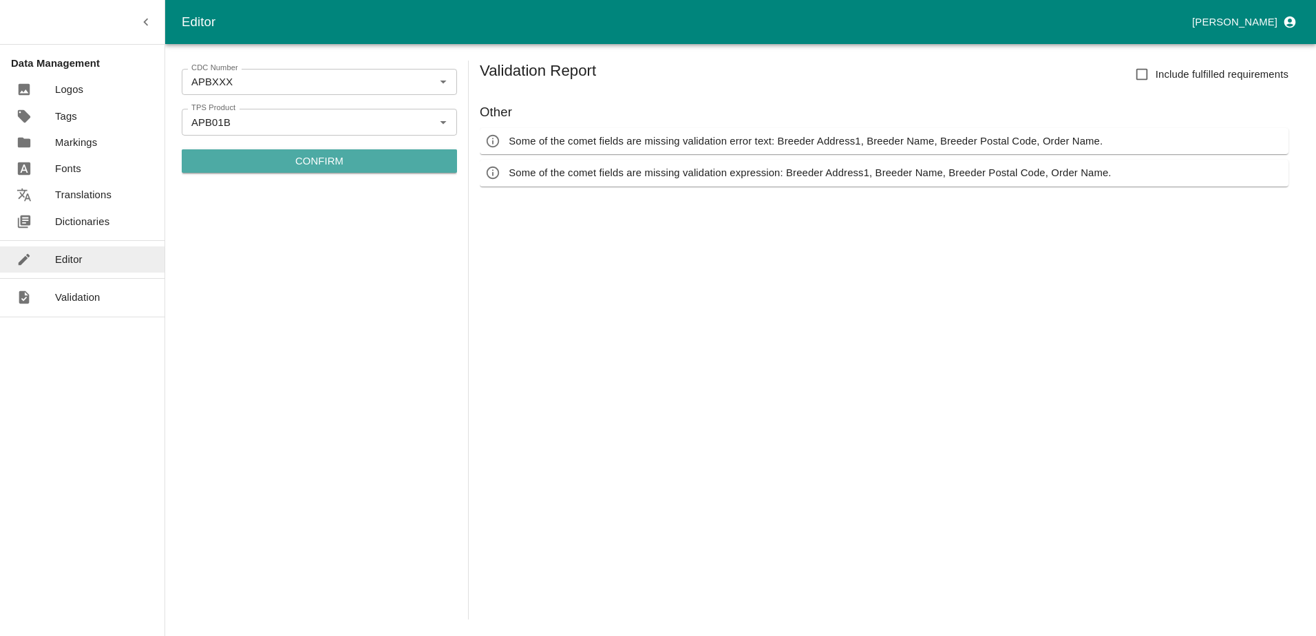
click at [284, 167] on button "Confirm" at bounding box center [319, 160] width 275 height 23
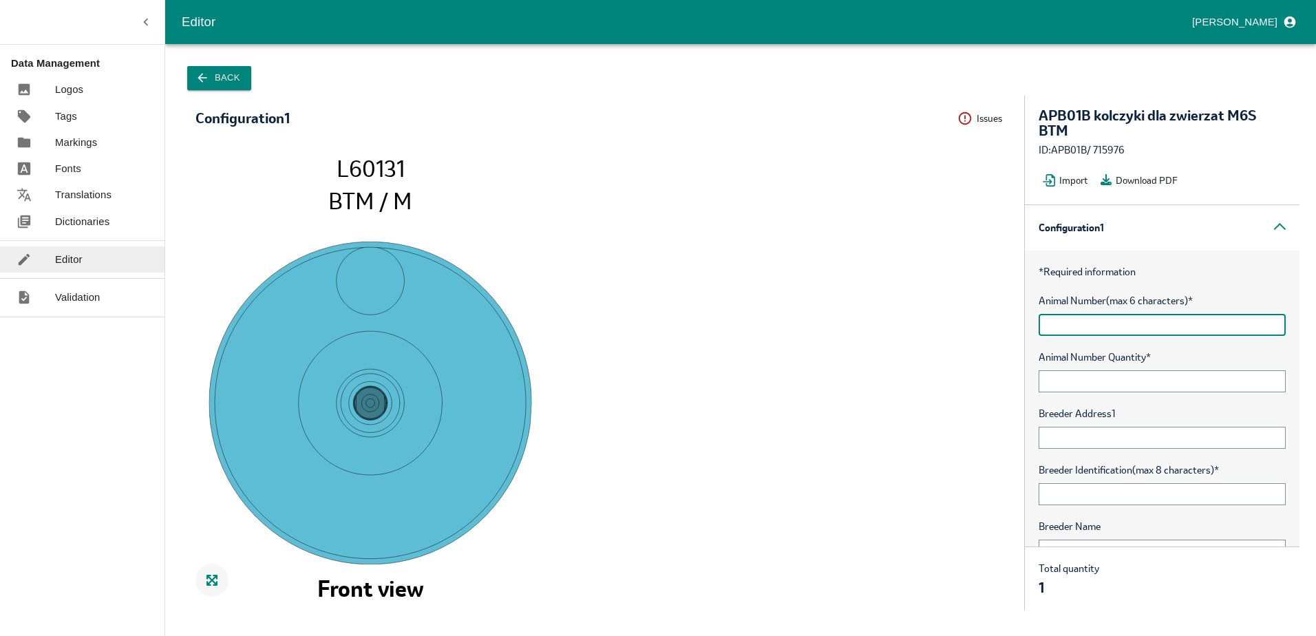
click at [1175, 321] on input "text" at bounding box center [1162, 325] width 247 height 22
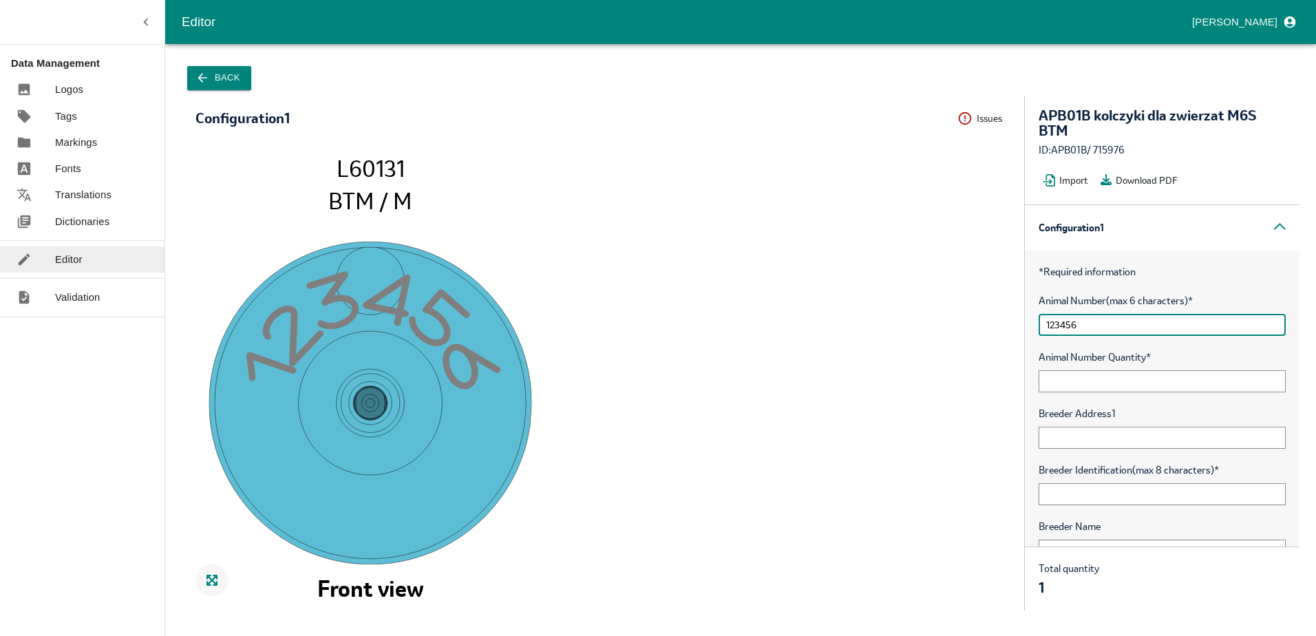
type input "123456"
drag, startPoint x: 922, startPoint y: 335, endPoint x: 929, endPoint y: 333, distance: 7.9
click at [922, 335] on icon "12345 6 L60131 BTM / M Front view" at bounding box center [603, 376] width 815 height 441
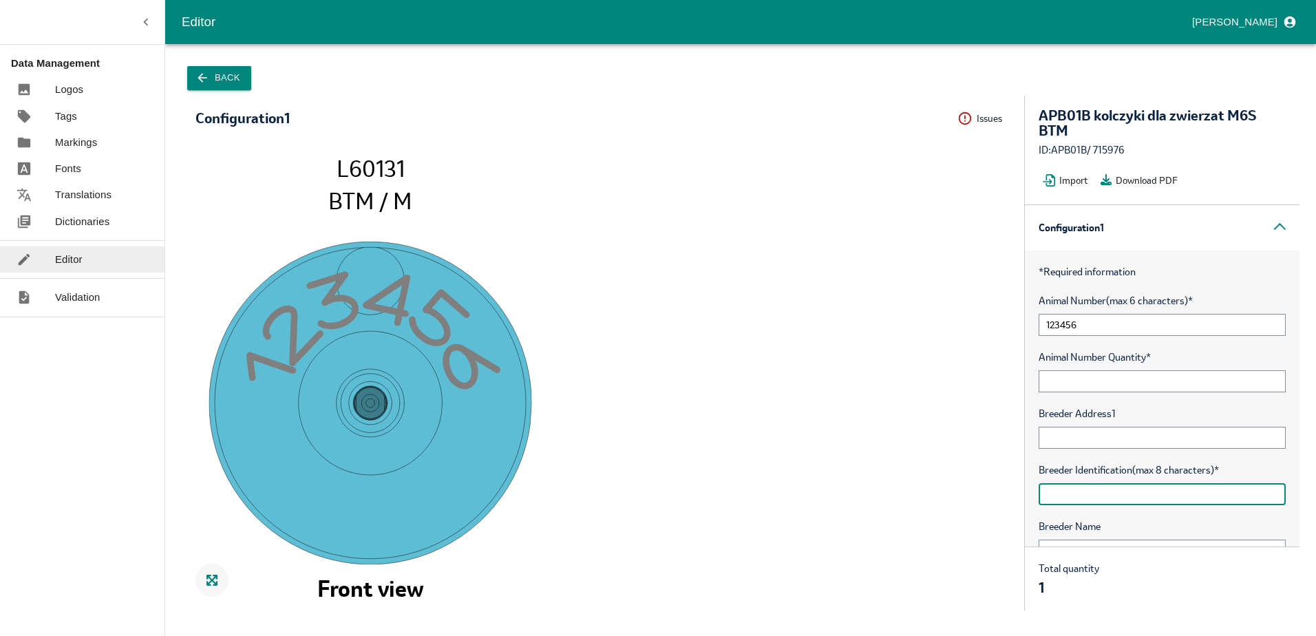
click at [1142, 487] on input "text" at bounding box center [1162, 494] width 247 height 22
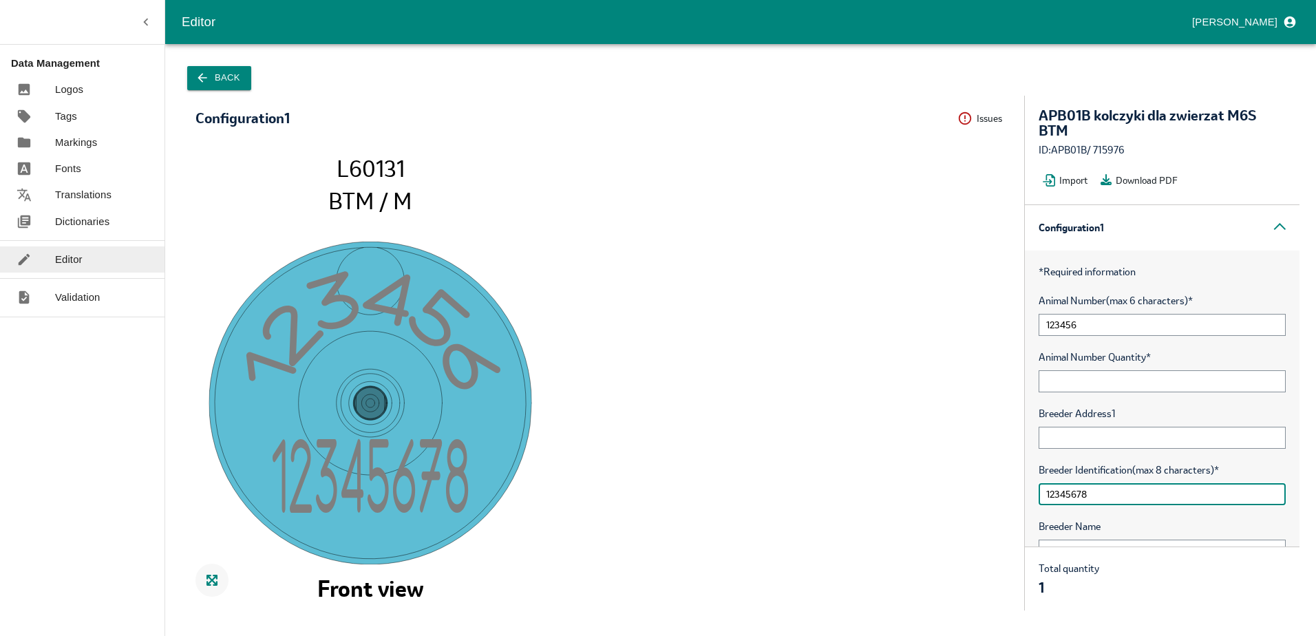
type input "12345678"
click at [860, 450] on icon "1234567 8 12345 6 L60131 BTM / M Front view" at bounding box center [603, 376] width 815 height 441
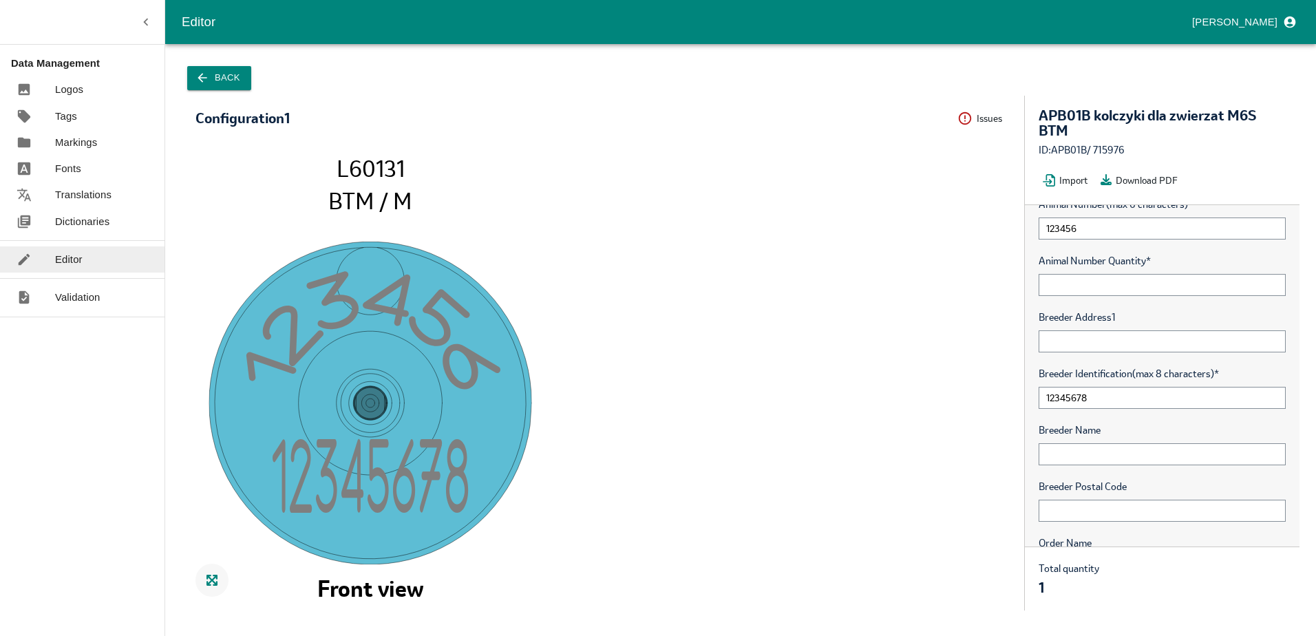
scroll to position [244, 0]
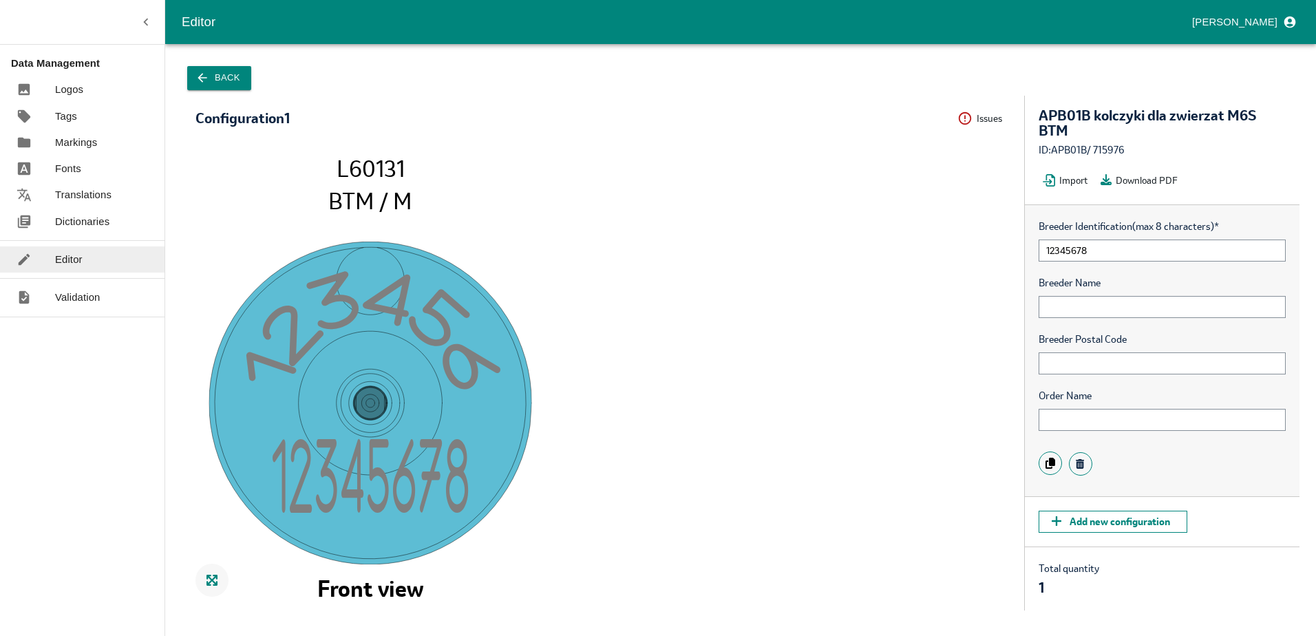
click at [212, 84] on button "Back" at bounding box center [219, 78] width 64 height 24
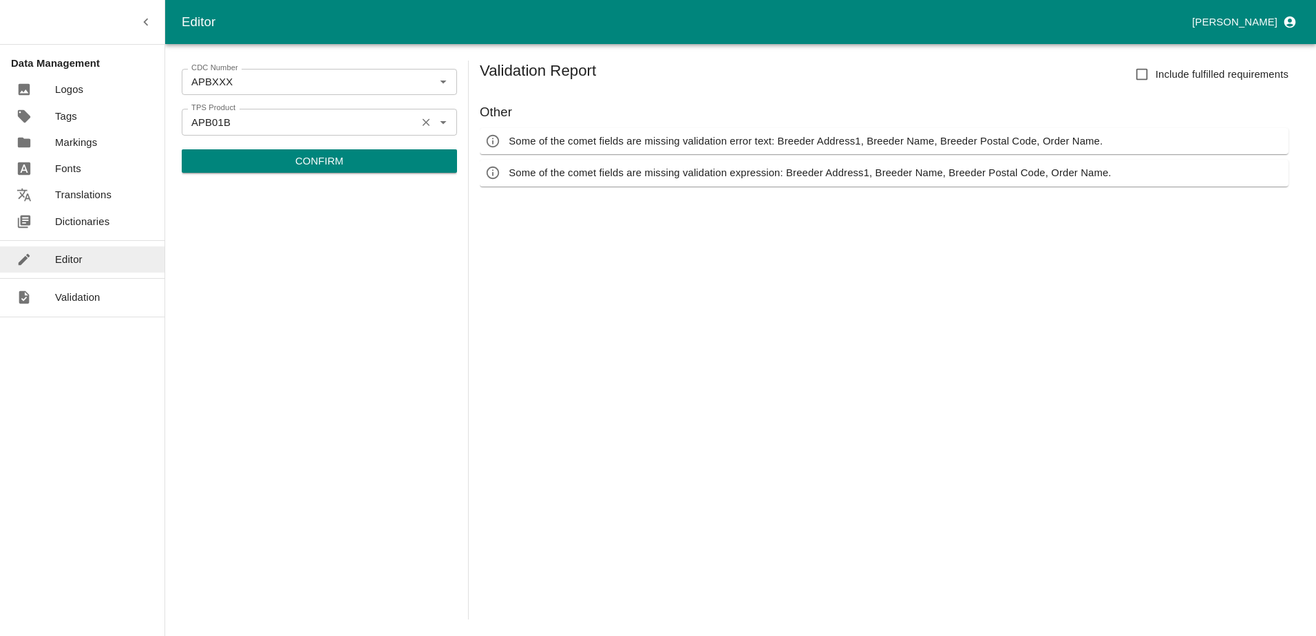
click at [426, 112] on div "APB01B TPS Product" at bounding box center [319, 122] width 275 height 26
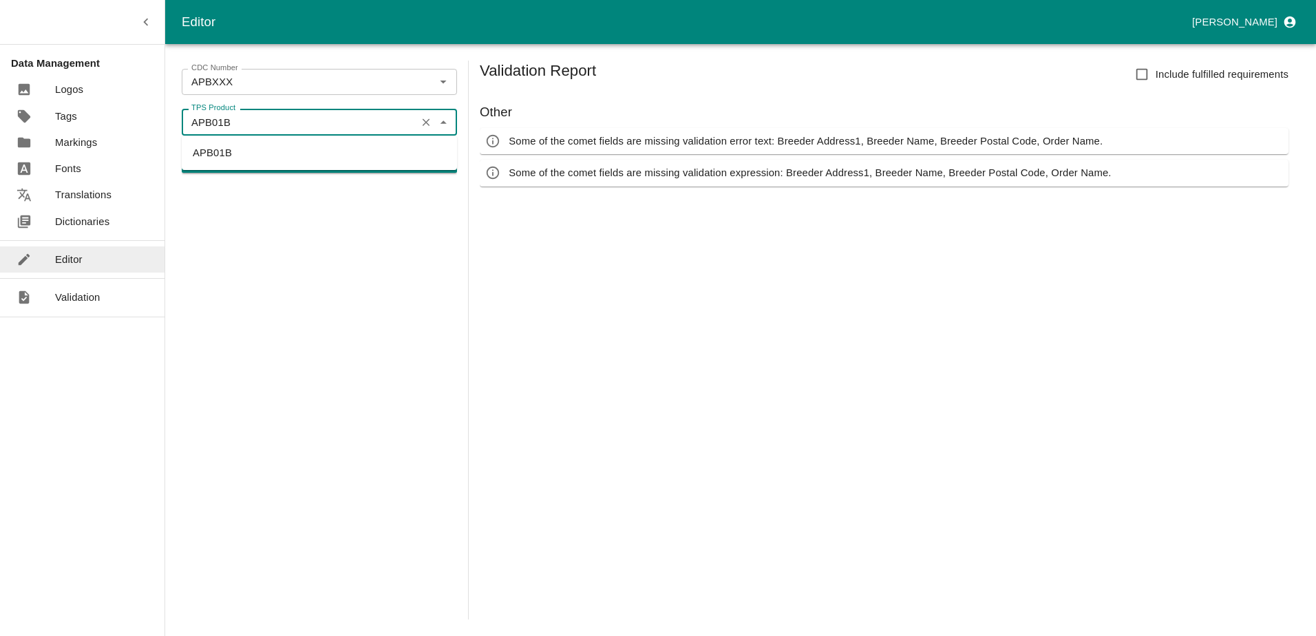
click at [426, 114] on button "Clear" at bounding box center [426, 122] width 19 height 19
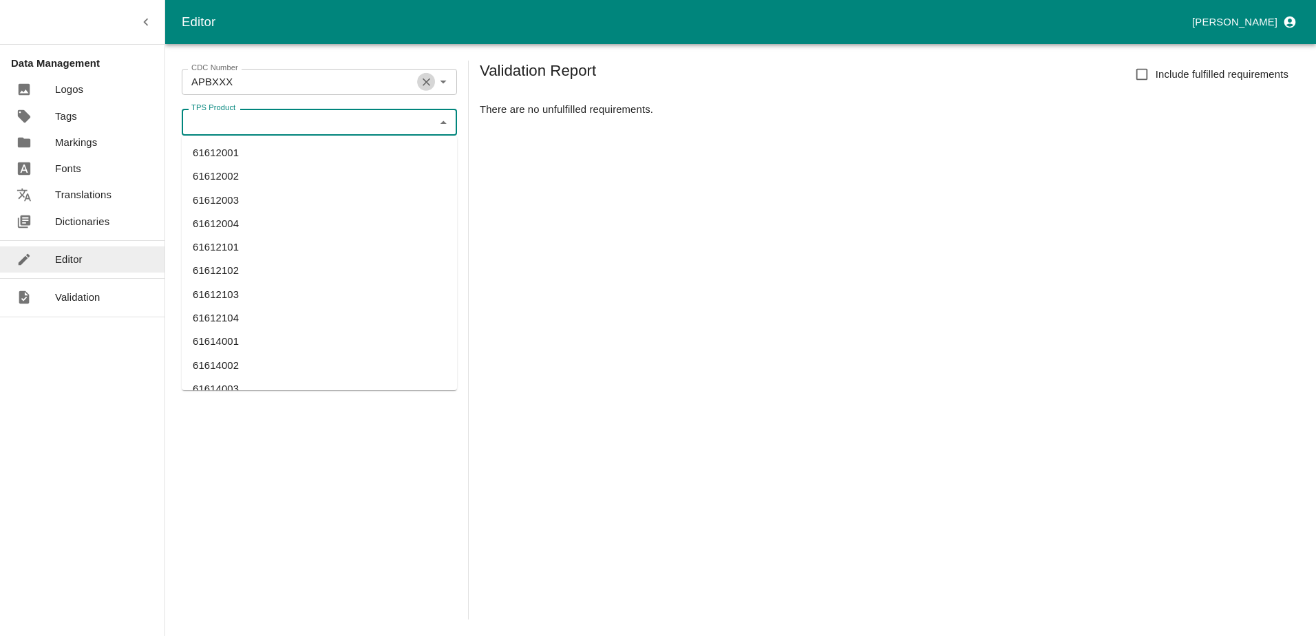
click at [427, 83] on icon "Clear" at bounding box center [426, 82] width 13 height 13
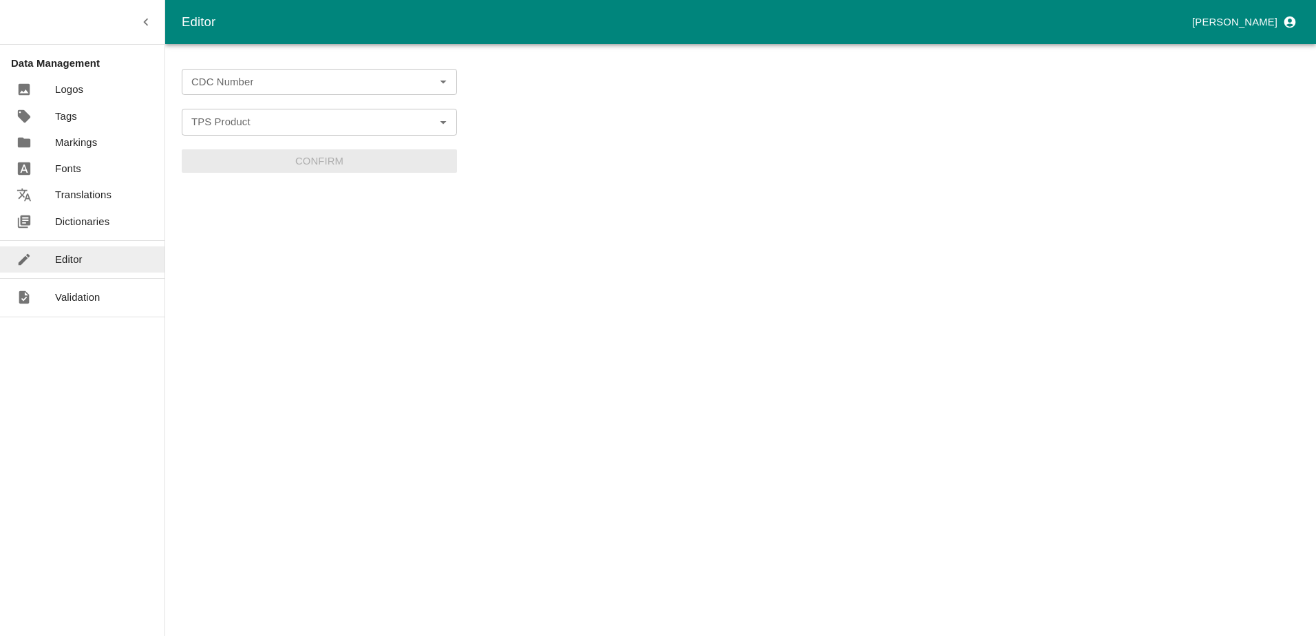
drag, startPoint x: 724, startPoint y: 204, endPoint x: 684, endPoint y: 191, distance: 42.0
click at [684, 191] on div "CDC Number CDC Number TPS Product TPS Product Confirm" at bounding box center [741, 340] width 1118 height 559
click at [140, 22] on icon "button" at bounding box center [145, 21] width 15 height 15
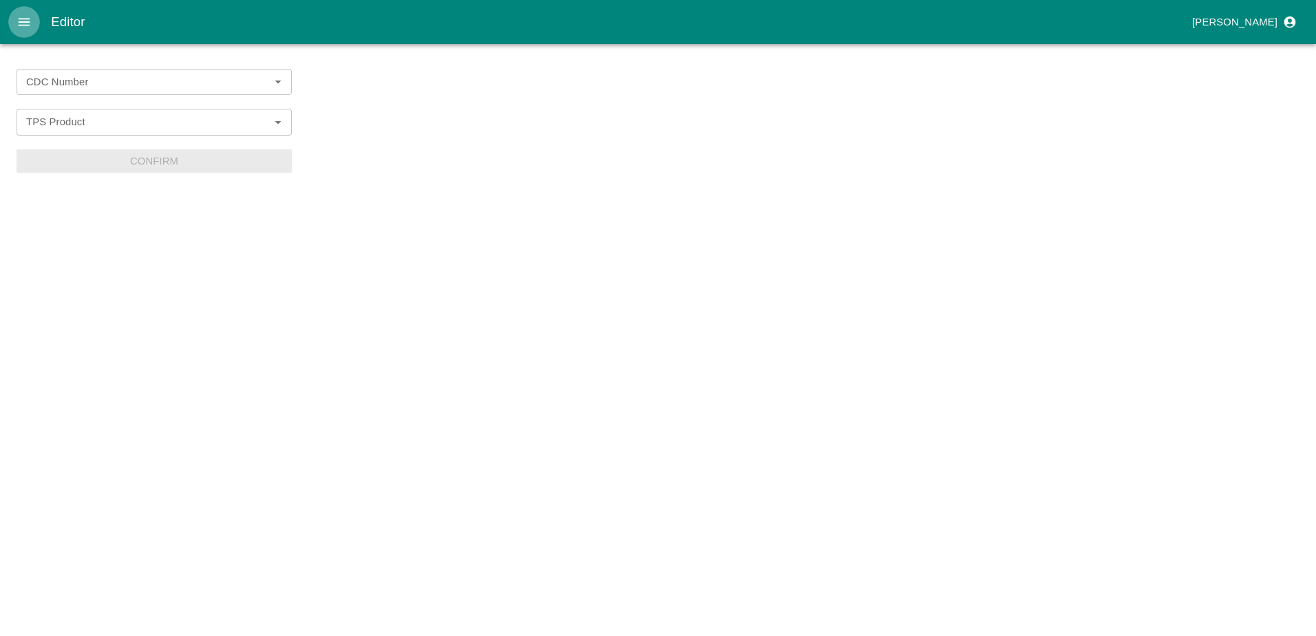
click at [18, 15] on icon "open drawer" at bounding box center [24, 21] width 15 height 15
